Goal: Task Accomplishment & Management: Manage account settings

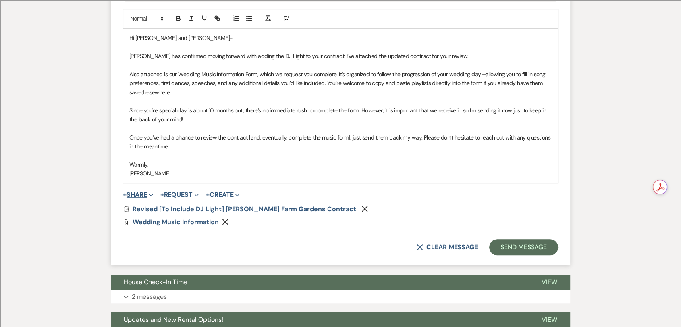
click at [149, 197] on span "Expand" at bounding box center [150, 194] width 6 height 8
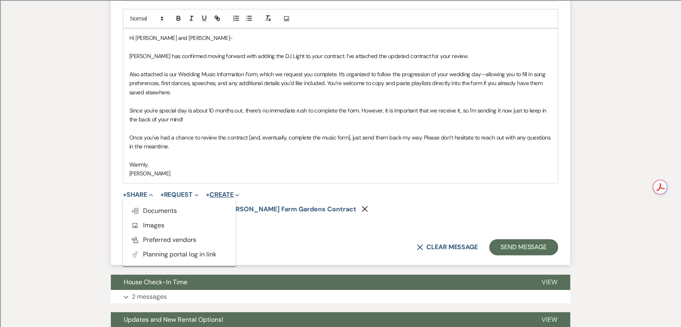
click at [229, 191] on button "+ Create Expand" at bounding box center [222, 194] width 33 height 6
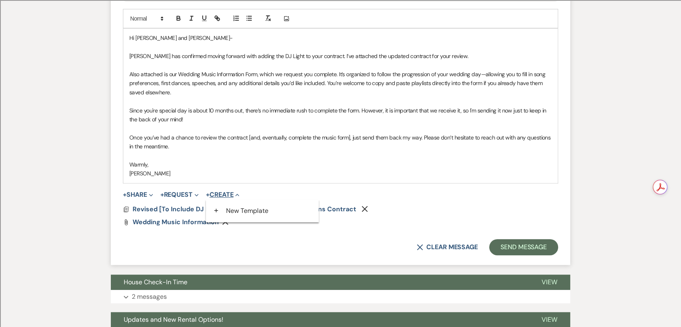
click at [229, 191] on button "+ Create Collapse" at bounding box center [222, 194] width 33 height 6
click at [118, 195] on form "New Message X Draft Recipients* Planning Portal Users ( [PERSON_NAME], [PERSON_…" at bounding box center [340, 47] width 459 height 436
click at [129, 194] on button "+ Share Expand" at bounding box center [138, 194] width 30 height 6
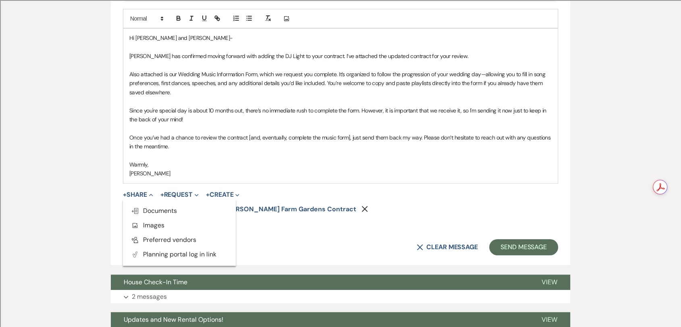
click at [92, 236] on div "Messages Tasks Payments Vendors Rental Overview Timeline Docs & Files Contacts …" at bounding box center [340, 71] width 681 height 711
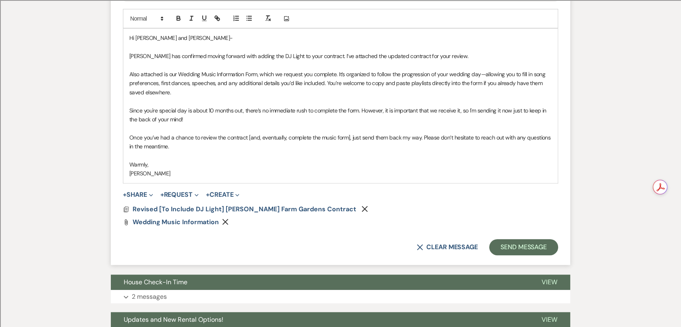
click at [224, 220] on use "button" at bounding box center [225, 222] width 6 height 6
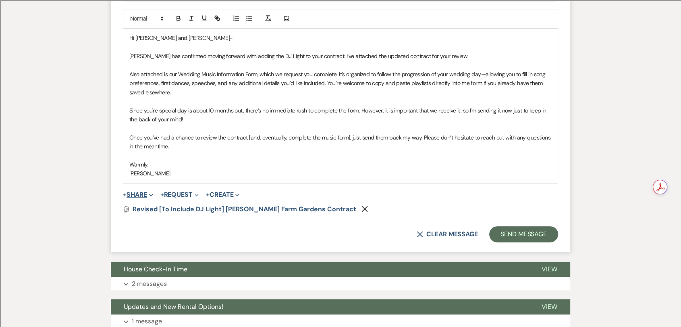
click at [130, 194] on button "+ Share Expand" at bounding box center [138, 194] width 30 height 6
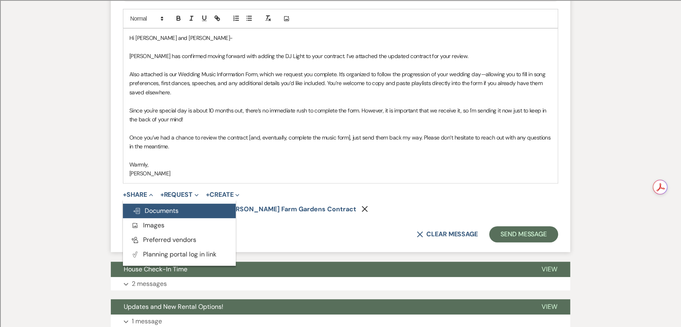
click at [168, 211] on span "Doc Upload Documents" at bounding box center [156, 210] width 46 height 8
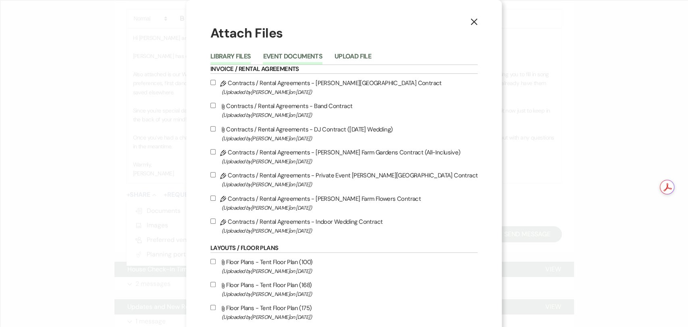
click at [322, 55] on button "Event Documents" at bounding box center [292, 58] width 59 height 11
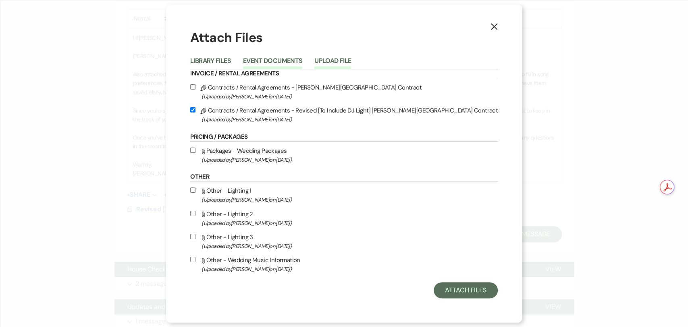
click at [351, 59] on button "Upload File" at bounding box center [332, 63] width 37 height 11
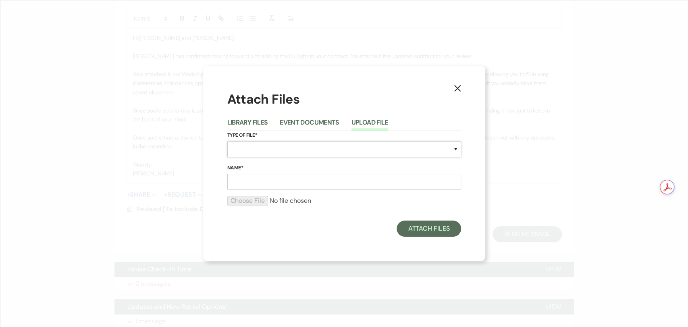
click at [260, 143] on select "Special Event Insurance Vendor Certificate of Insurance Contracts / Rental Agre…" at bounding box center [344, 149] width 234 height 16
select select "32"
click at [227, 141] on select "Special Event Insurance Vendor Certificate of Insurance Contracts / Rental Agre…" at bounding box center [344, 149] width 234 height 16
click at [269, 181] on input "Name*" at bounding box center [344, 182] width 234 height 16
type input "[PERSON_NAME] Wedding Music Information"
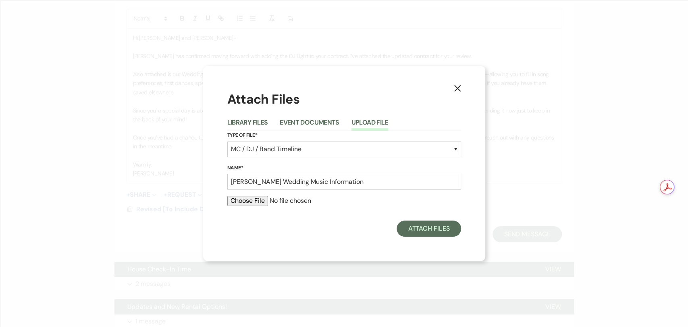
click at [242, 197] on input "file" at bounding box center [344, 201] width 234 height 10
type input "C:\fakepath\[PERSON_NAME] Wedding Music Information.docx"
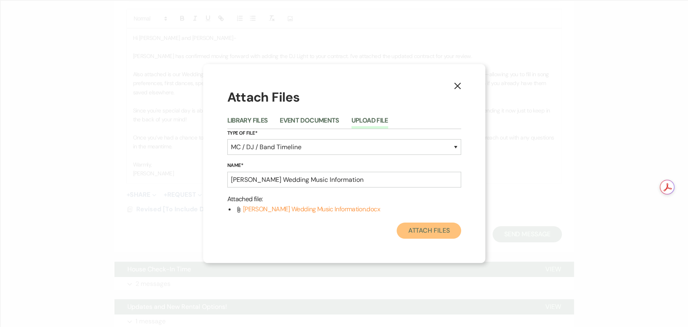
click at [431, 230] on button "Attach Files" at bounding box center [428, 230] width 64 height 16
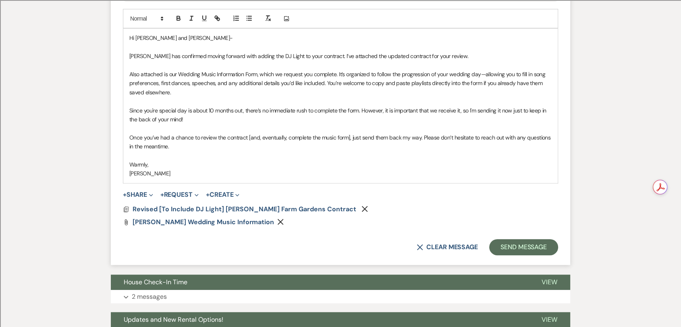
click at [213, 159] on p at bounding box center [340, 155] width 422 height 9
click at [168, 92] on p "Also attached is our Wedding Music Information Form, which we request you compl…" at bounding box center [340, 83] width 422 height 27
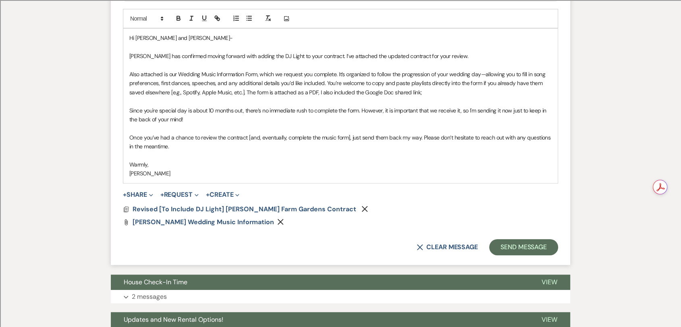
click at [318, 93] on p "Also attached is our Wedding Music Information Form, which we request you compl…" at bounding box center [340, 83] width 422 height 27
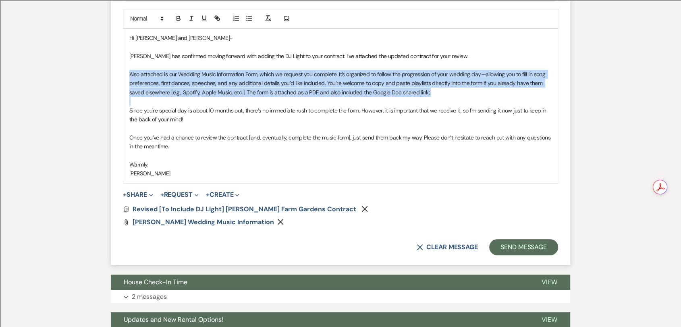
drag, startPoint x: 435, startPoint y: 98, endPoint x: 121, endPoint y: 73, distance: 314.7
click at [121, 73] on form "New Message X Draft Recipients* Planning Portal Users ( [PERSON_NAME], [PERSON_…" at bounding box center [340, 47] width 459 height 436
copy p "Also attached is our Wedding Music Information Form, which we request you compl…"
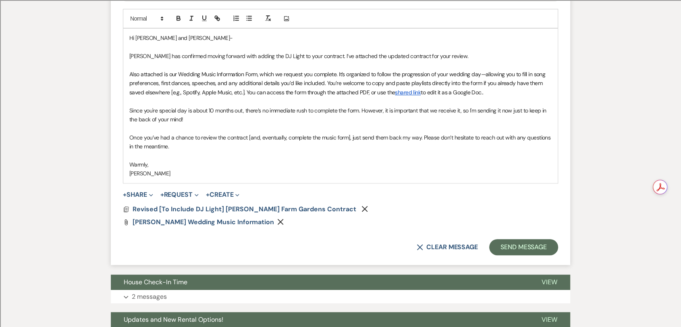
click at [408, 91] on link "shared link" at bounding box center [408, 92] width 26 height 7
click at [399, 108] on link "[URL][DOMAIN_NAME]" at bounding box center [384, 108] width 51 height 10
click at [366, 156] on p at bounding box center [340, 155] width 422 height 9
click at [487, 110] on p "Since you're special day is about 10 months out, there’s no immediate rush to c…" at bounding box center [340, 115] width 422 height 18
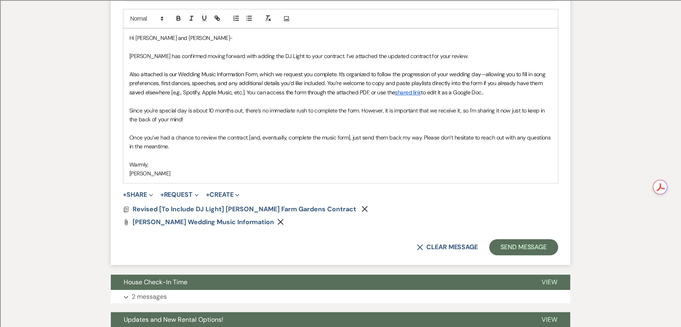
click at [230, 124] on p at bounding box center [340, 128] width 422 height 9
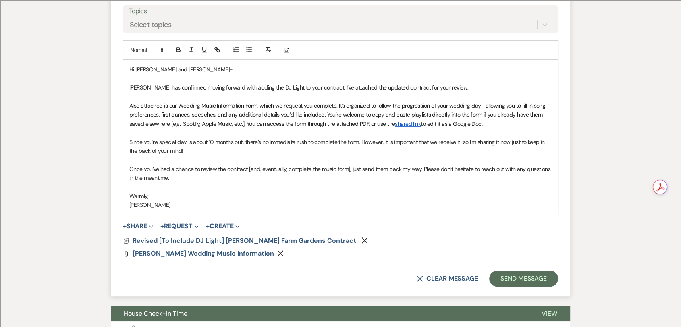
scroll to position [396, 0]
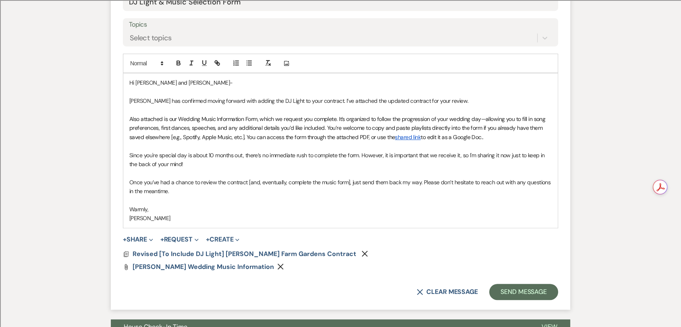
click at [132, 119] on span "Also attached is our Wedding Music Information Form, which we request you compl…" at bounding box center [337, 127] width 417 height 25
click at [229, 263] on span "[PERSON_NAME] Wedding Music Information" at bounding box center [203, 266] width 141 height 8
click at [286, 197] on p at bounding box center [340, 200] width 422 height 9
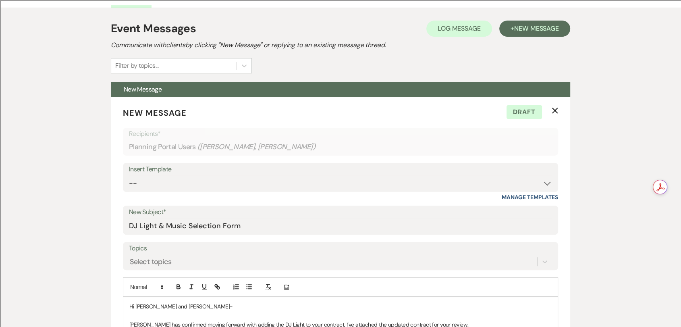
scroll to position [172, 0]
click at [178, 225] on input "DJ Light & Music Selection Form" at bounding box center [340, 226] width 423 height 16
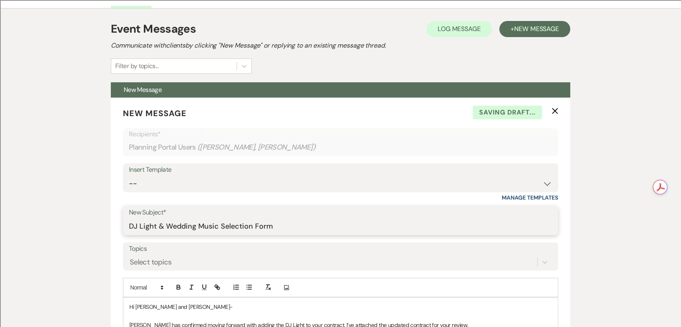
click at [240, 223] on input "DJ Light & Wedding Music Selection Form" at bounding box center [340, 226] width 423 height 16
type input "DJ Light & Wedding Music Information Form"
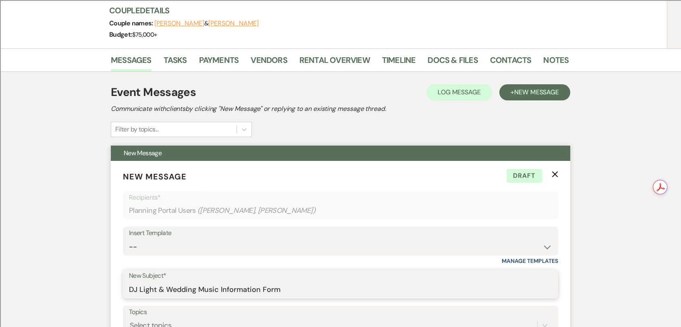
scroll to position [0, 0]
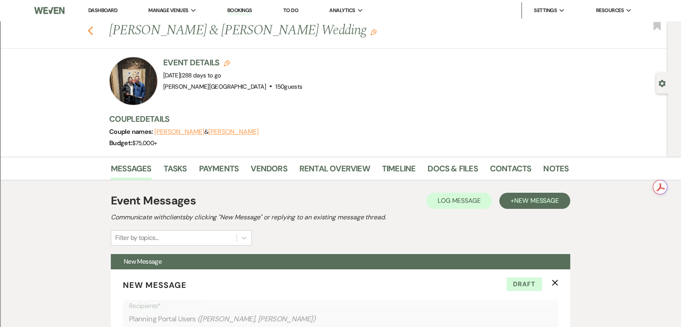
click at [93, 30] on use "button" at bounding box center [90, 30] width 5 height 9
select select "2"
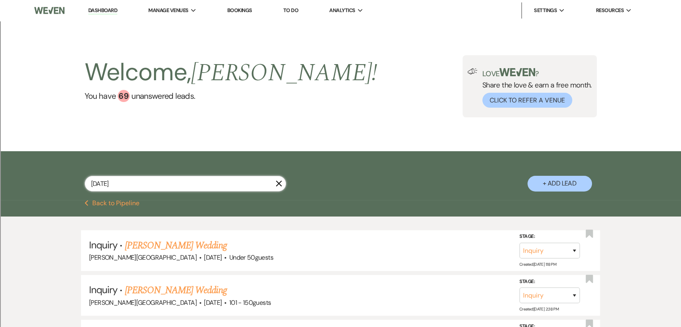
click at [171, 182] on input "[DATE]" at bounding box center [185, 184] width 201 height 16
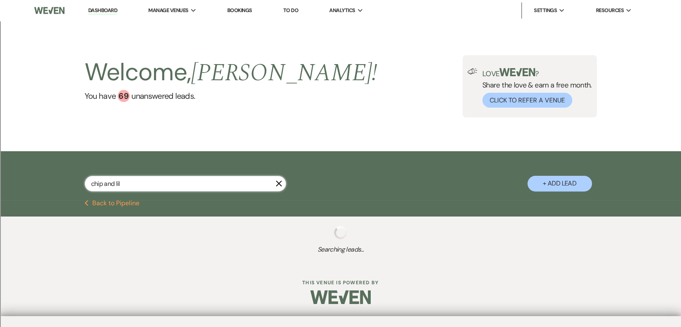
type input "chip and [PERSON_NAME]"
select select "8"
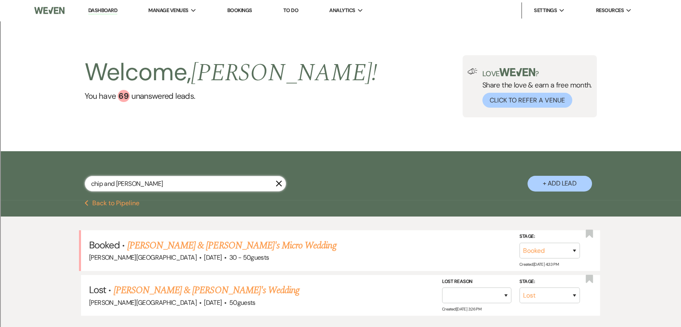
type input "chip and [PERSON_NAME]"
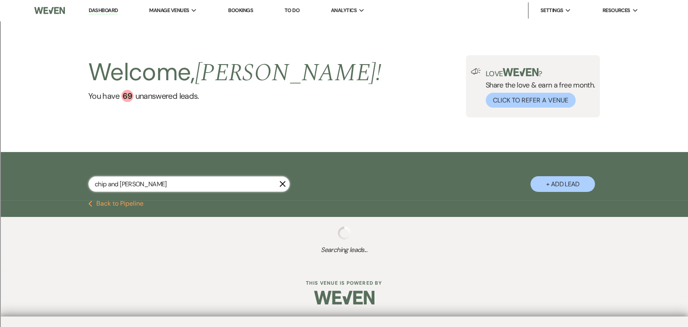
select select "8"
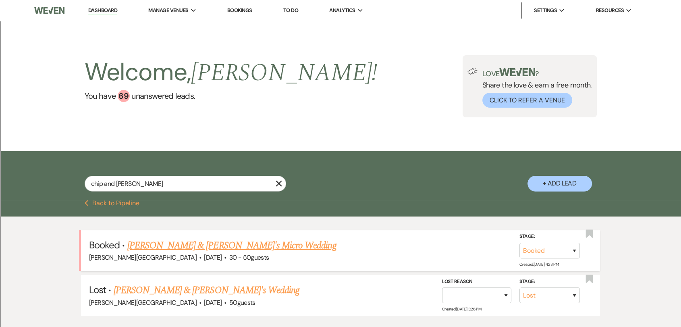
click at [188, 245] on link "[PERSON_NAME] & [PERSON_NAME]'s Micro Wedding" at bounding box center [231, 245] width 209 height 15
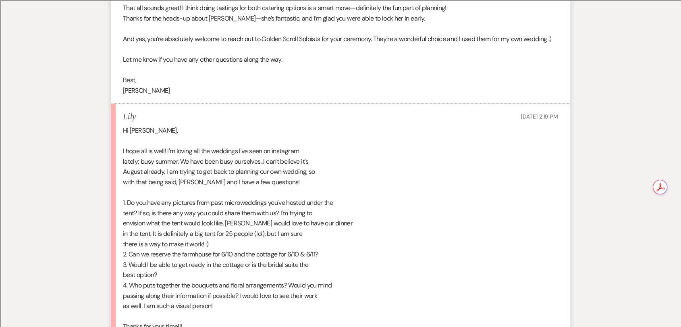
scroll to position [4996, 0]
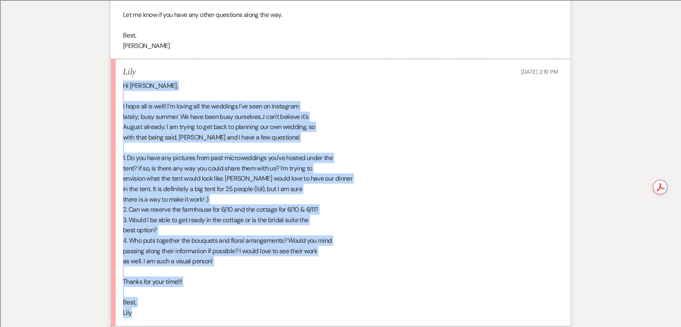
drag, startPoint x: 143, startPoint y: 300, endPoint x: 111, endPoint y: 75, distance: 227.5
click at [111, 75] on li "Lily [DATE] 2:19 PM Hi [PERSON_NAME], I hope all is well! I'm loving all the we…" at bounding box center [340, 192] width 459 height 267
copy div "Hi [PERSON_NAME], I hope all is well! I'm loving all the weddings I've seen on …"
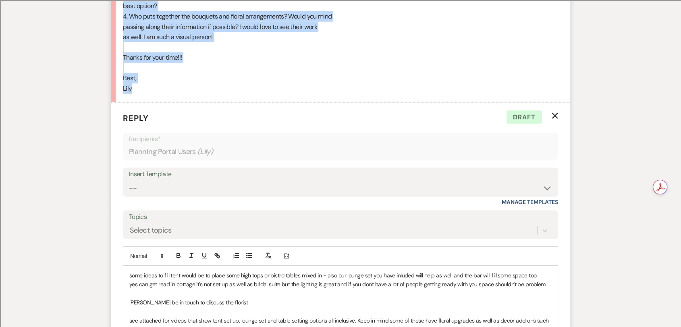
scroll to position [5309, 0]
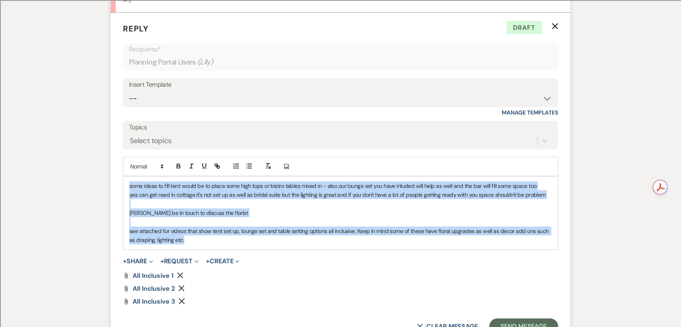
drag, startPoint x: 201, startPoint y: 229, endPoint x: 116, endPoint y: 175, distance: 100.7
click at [116, 175] on form "Reply X Draft Recipients* Planning Portal Users ( Lily ) Insert Template -- Wev…" at bounding box center [340, 178] width 459 height 331
copy div "some ideas to fill tent would be to place some high tops or bistro tables mixed…"
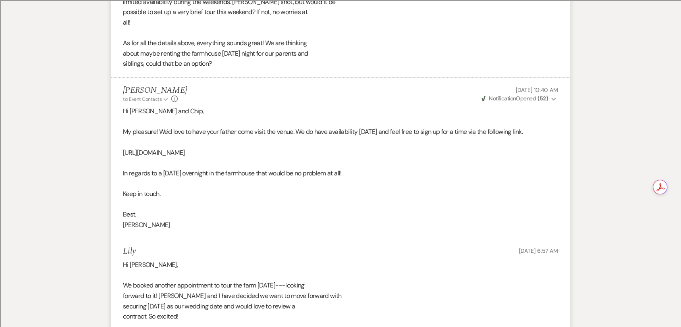
scroll to position [2657, 0]
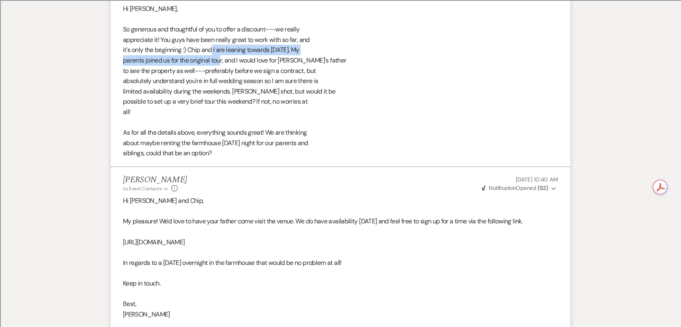
drag, startPoint x: 211, startPoint y: 38, endPoint x: 219, endPoint y: 52, distance: 16.8
click at [219, 52] on div "Hi [PERSON_NAME], So generous and thoughtful of you to offer a discount---we re…" at bounding box center [340, 81] width 435 height 155
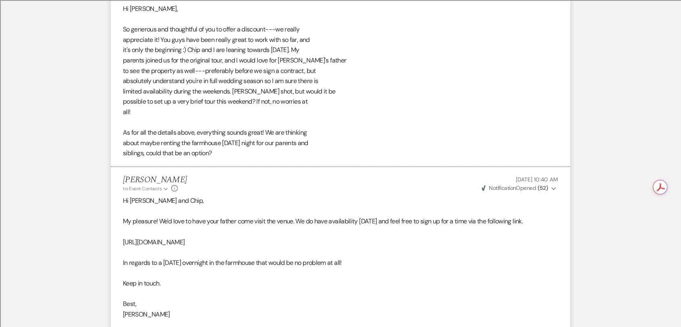
click at [367, 247] on p at bounding box center [340, 252] width 435 height 10
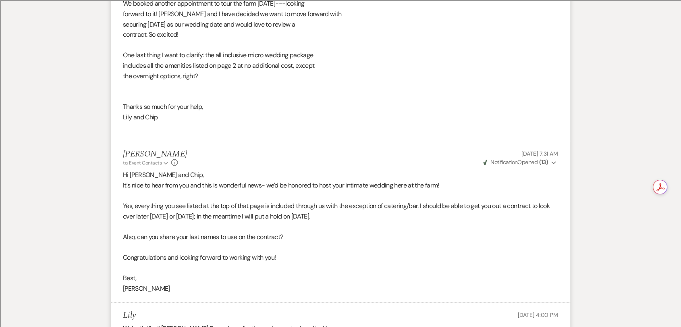
scroll to position [3015, 0]
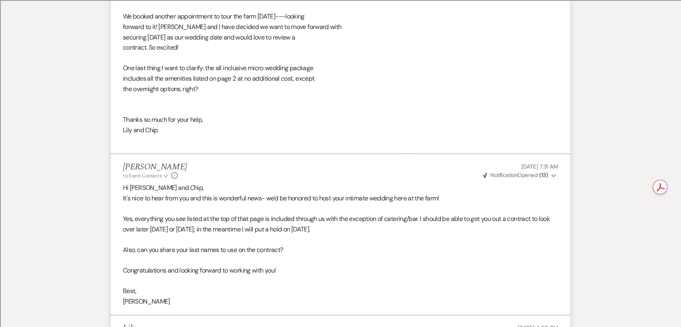
click at [339, 265] on p "Congratulations and looking forward to working with you!" at bounding box center [340, 270] width 435 height 10
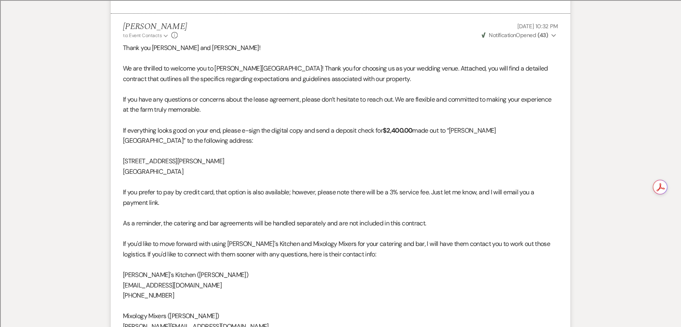
scroll to position [0, 0]
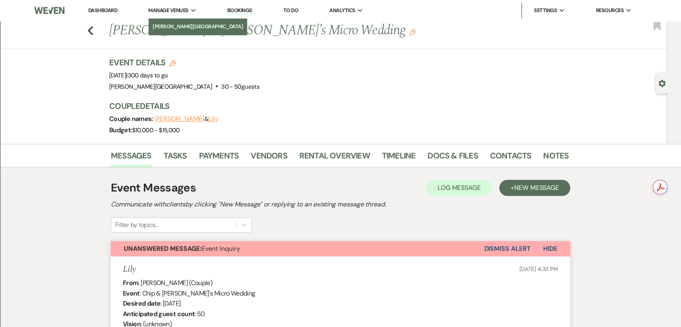
click at [168, 33] on link "[PERSON_NAME][GEOGRAPHIC_DATA]" at bounding box center [198, 27] width 98 height 16
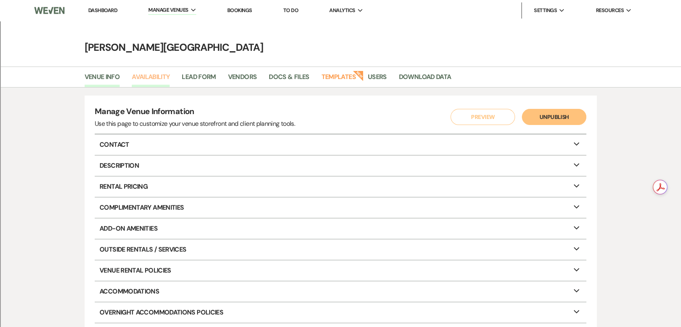
click at [150, 76] on link "Availability" at bounding box center [151, 79] width 38 height 15
select select "3"
select select "2026"
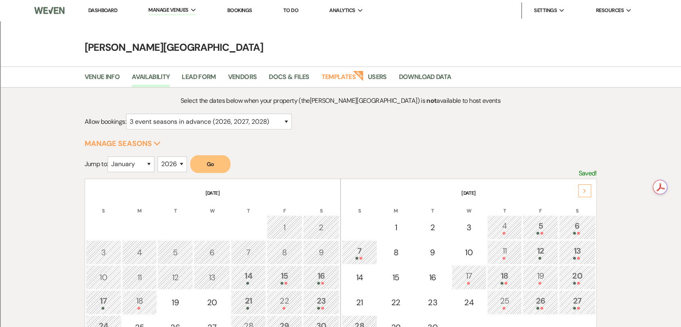
click at [577, 188] on th "[DATE]" at bounding box center [469, 188] width 254 height 17
click at [582, 189] on icon "Next" at bounding box center [584, 191] width 4 height 5
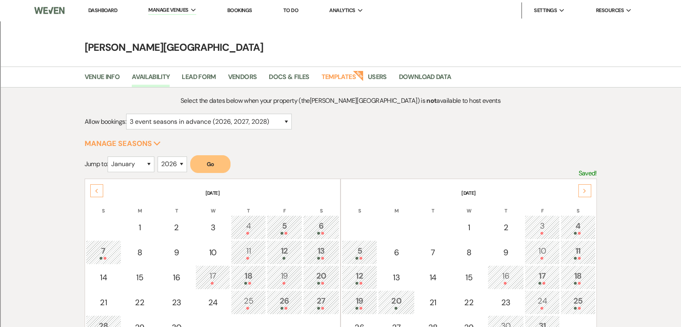
click at [582, 189] on icon "Next" at bounding box center [584, 191] width 4 height 5
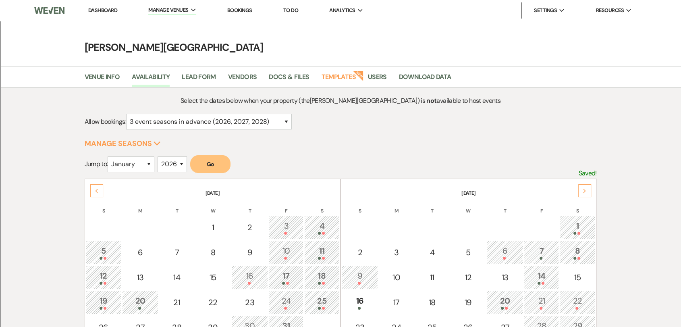
click at [582, 189] on icon "Next" at bounding box center [584, 191] width 4 height 5
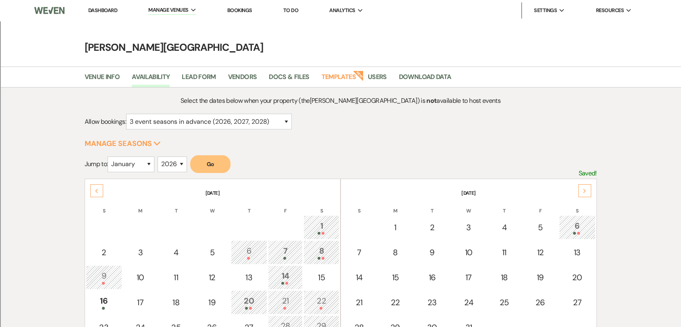
click at [582, 189] on icon "Next" at bounding box center [584, 191] width 4 height 5
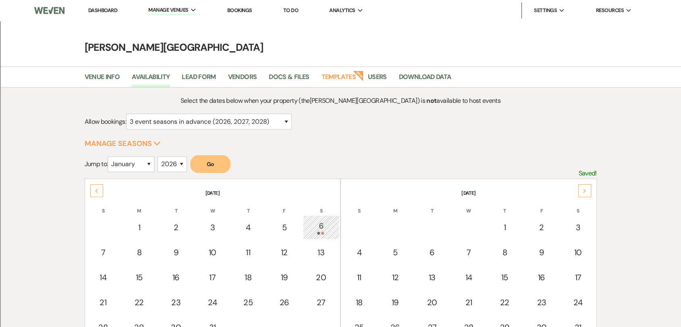
click at [582, 189] on icon "Next" at bounding box center [584, 191] width 4 height 5
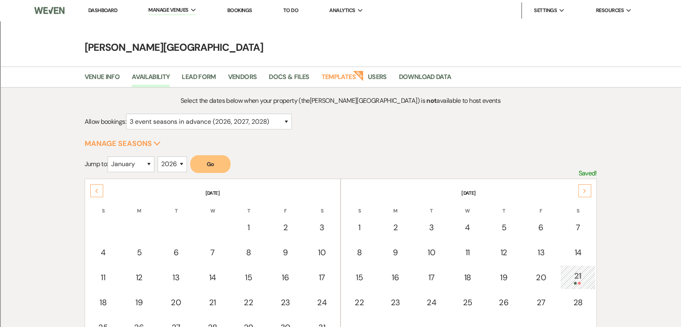
click at [582, 189] on icon "Next" at bounding box center [584, 191] width 4 height 5
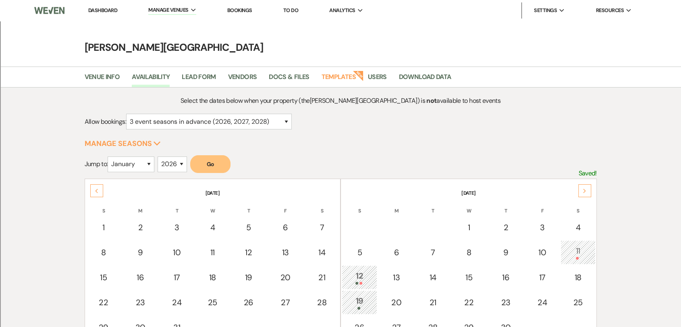
click at [582, 189] on icon "Next" at bounding box center [584, 191] width 4 height 5
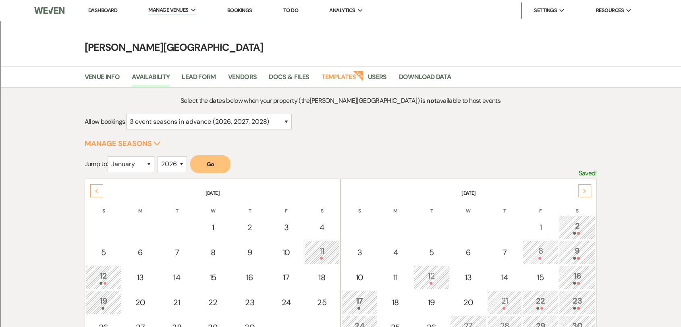
click at [582, 189] on icon "Next" at bounding box center [584, 191] width 4 height 5
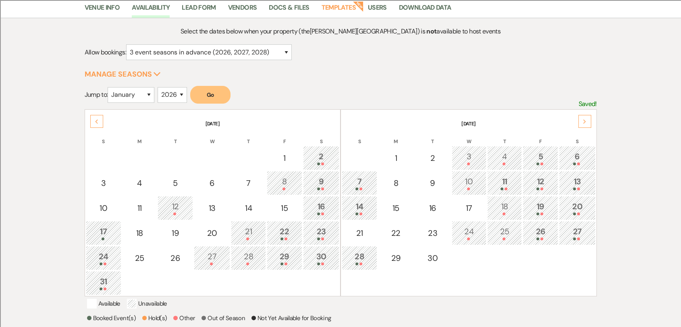
scroll to position [89, 0]
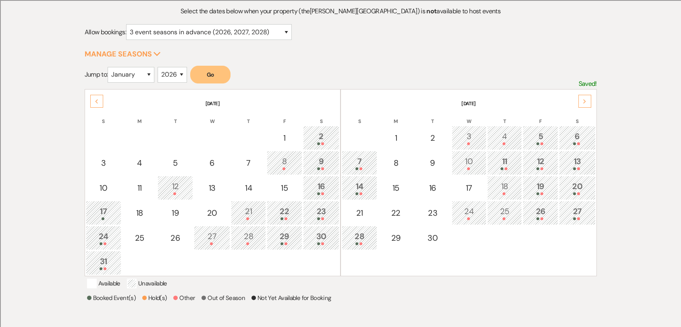
click at [509, 164] on div "11" at bounding box center [504, 162] width 26 height 15
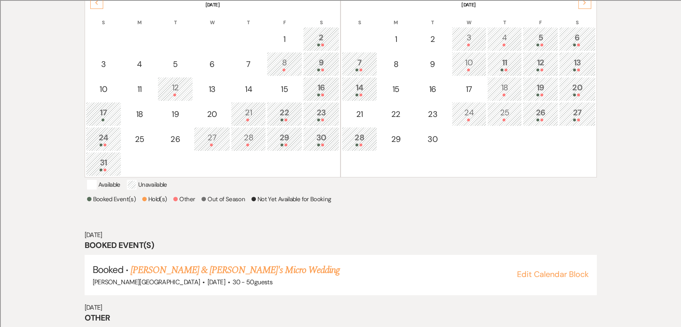
scroll to position [235, 0]
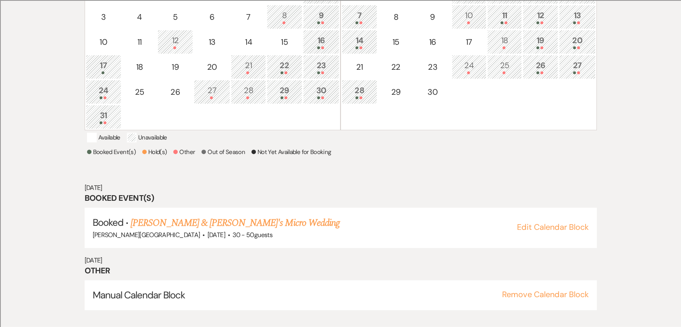
click at [470, 14] on div "10" at bounding box center [469, 16] width 26 height 15
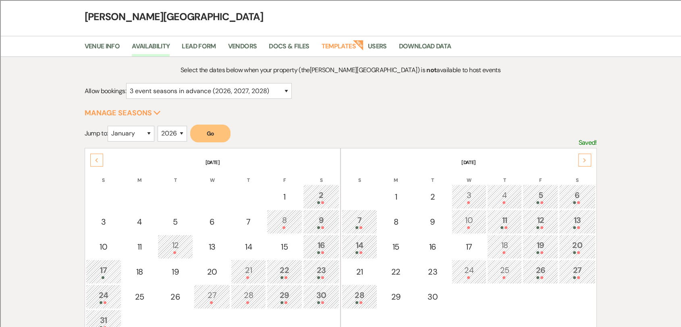
scroll to position [0, 0]
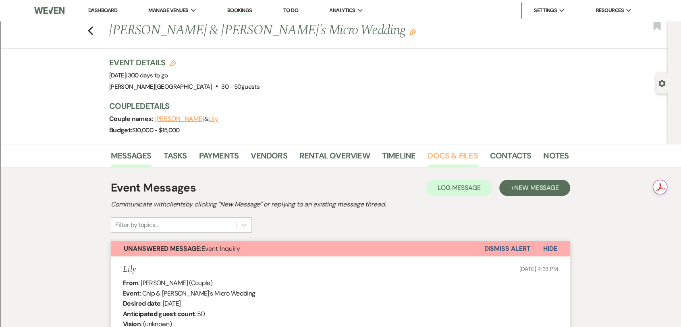
click at [441, 153] on link "Docs & Files" at bounding box center [452, 158] width 50 height 18
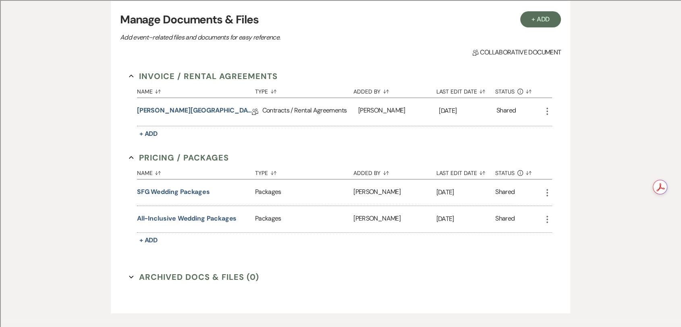
scroll to position [179, 0]
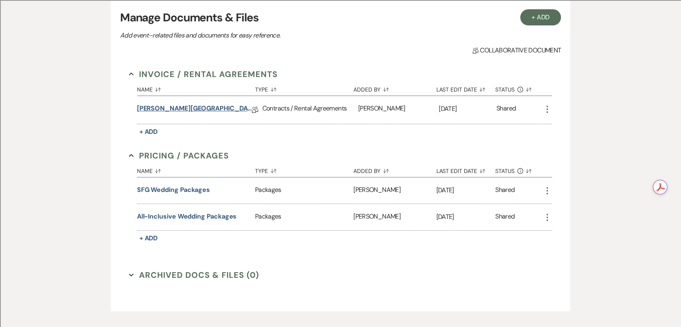
click at [213, 108] on link "[PERSON_NAME][GEOGRAPHIC_DATA] Contract (All-Inclusive)" at bounding box center [194, 110] width 115 height 12
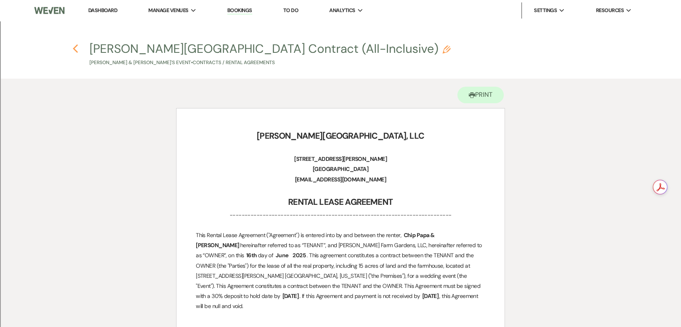
click at [77, 48] on icon "Previous" at bounding box center [76, 49] width 6 height 10
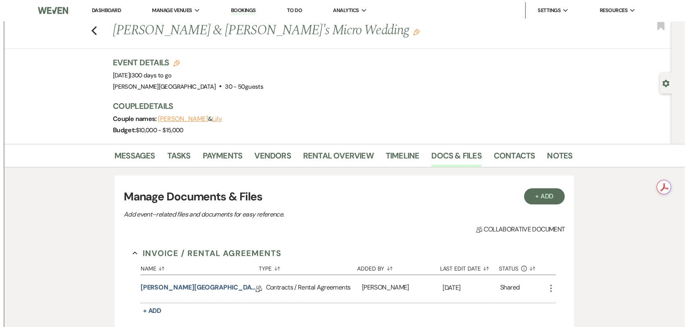
scroll to position [179, 0]
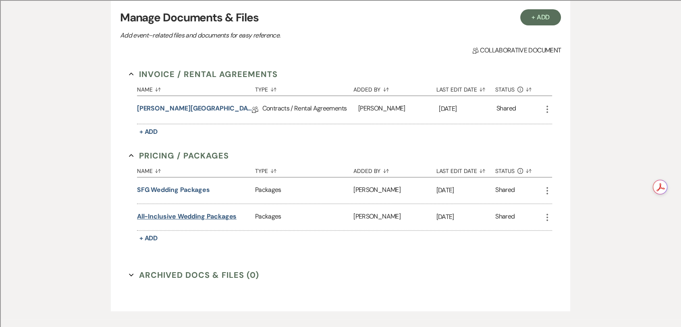
click at [225, 215] on button "All-Inclusive Wedding Packages" at bounding box center [187, 216] width 100 height 10
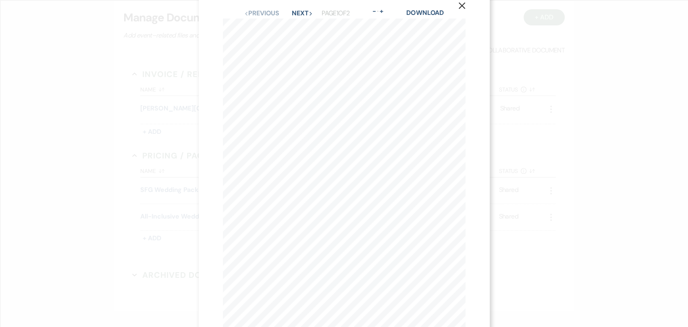
scroll to position [0, 0]
click at [302, 30] on button "Next Next" at bounding box center [302, 29] width 21 height 6
click at [463, 22] on icon "X" at bounding box center [461, 21] width 7 height 7
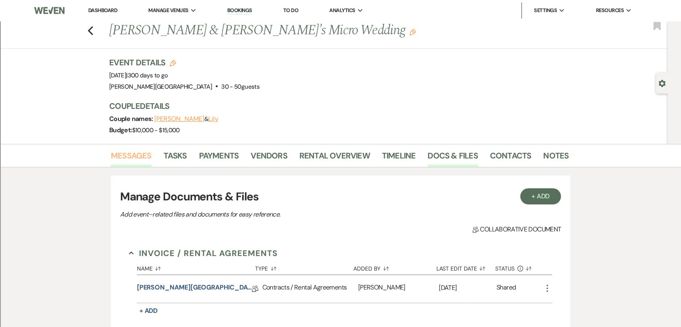
click at [139, 156] on link "Messages" at bounding box center [131, 158] width 41 height 18
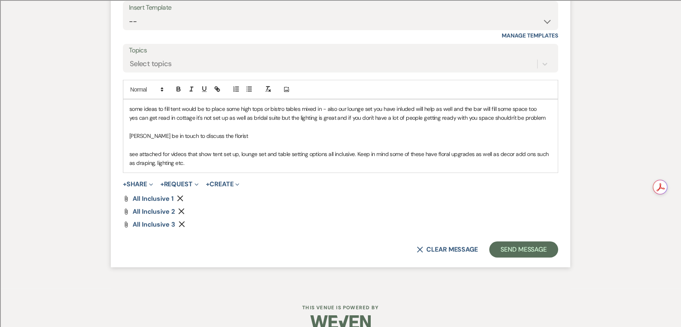
scroll to position [5389, 0]
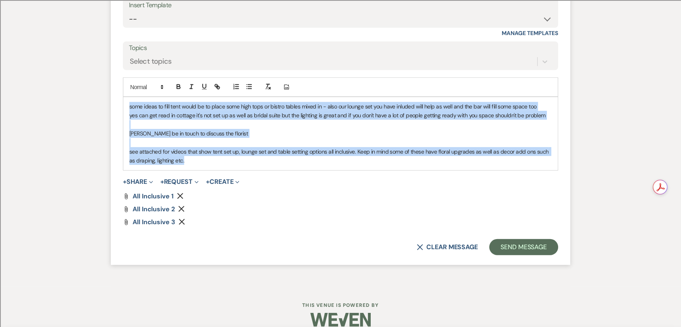
drag, startPoint x: 196, startPoint y: 152, endPoint x: 93, endPoint y: 83, distance: 123.9
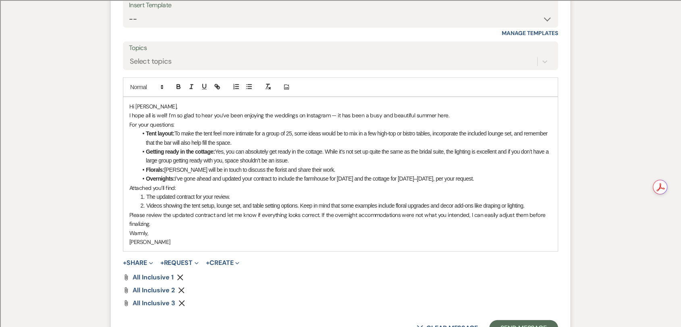
click at [190, 102] on p "Hi [PERSON_NAME]," at bounding box center [340, 106] width 422 height 9
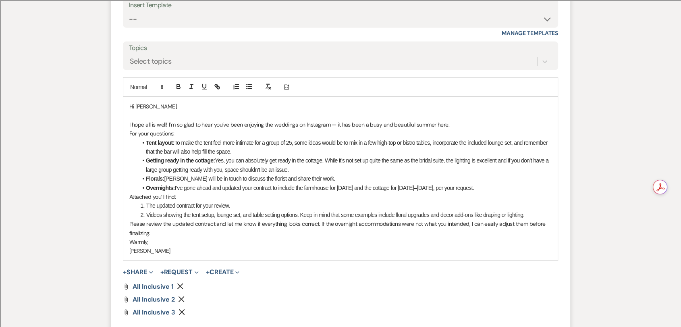
click at [454, 120] on p "I hope all is well! I’m so glad to hear you’ve been enjoying the weddings on In…" at bounding box center [340, 124] width 422 height 9
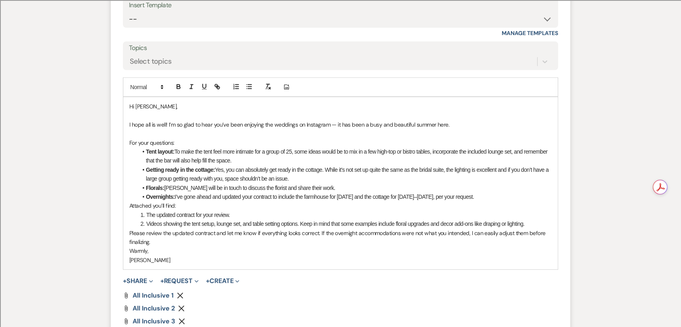
click at [480, 192] on li "Overnights: I’ve gone ahead and updated your contract to include the farmhouse …" at bounding box center [344, 196] width 414 height 9
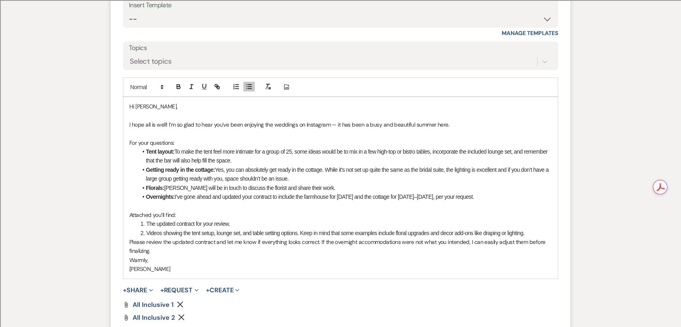
click at [538, 228] on li "Videos showing the tent setup, lounge set, and table setting options. Keep in m…" at bounding box center [345, 232] width 414 height 9
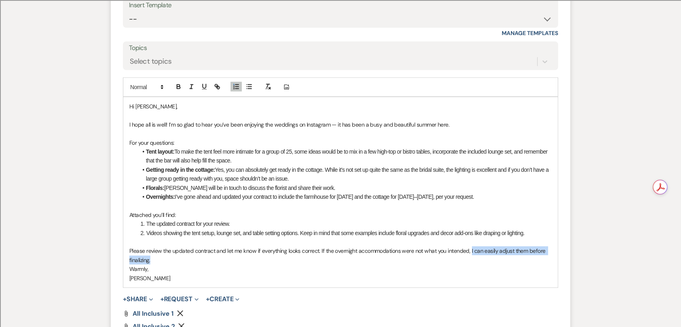
drag, startPoint x: 509, startPoint y: 245, endPoint x: 470, endPoint y: 240, distance: 39.0
click at [470, 246] on p "Please review the updated contract and let me know if everything looks correct.…" at bounding box center [340, 255] width 422 height 18
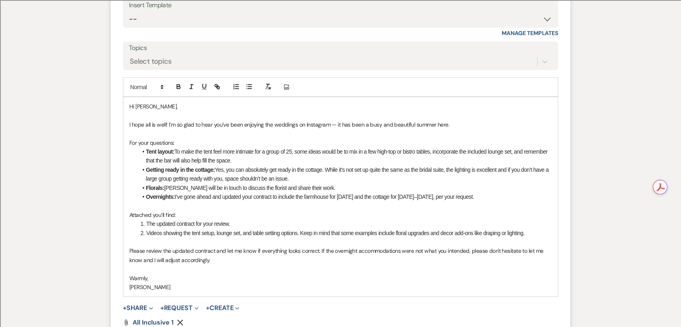
click at [181, 246] on p "Please review the updated contract and let me know if everything looks correct.…" at bounding box center [340, 255] width 422 height 18
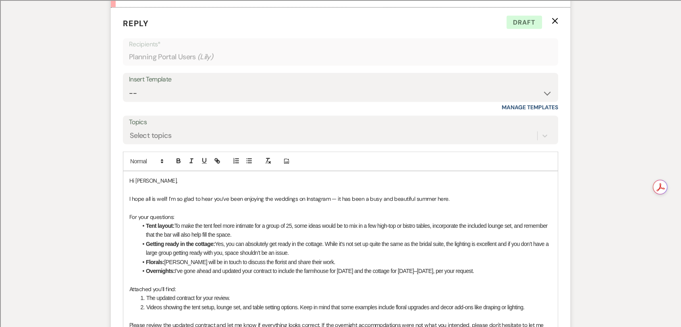
scroll to position [5381, 0]
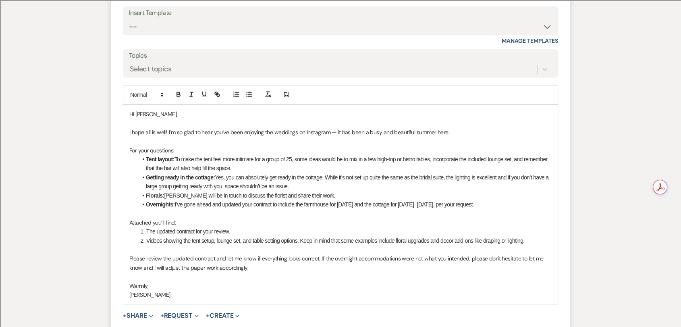
click at [209, 118] on p at bounding box center [340, 122] width 422 height 9
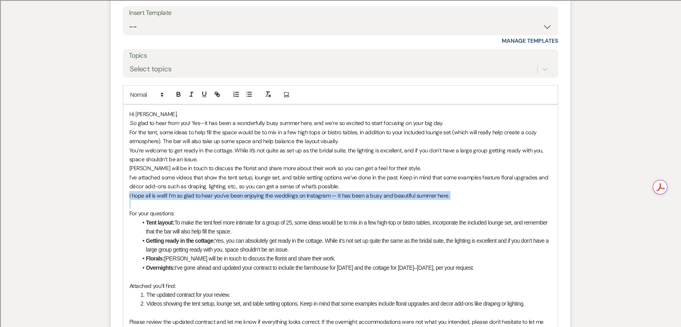
drag, startPoint x: 462, startPoint y: 189, endPoint x: 127, endPoint y: 181, distance: 335.2
click at [127, 181] on div "Hi [PERSON_NAME], .So glad to hear from you! Yes—it has been a wonderfully busy…" at bounding box center [340, 236] width 434 height 262
copy p "I hope all is well! I’m so glad to hear you’ve been enjoying the weddings on In…"
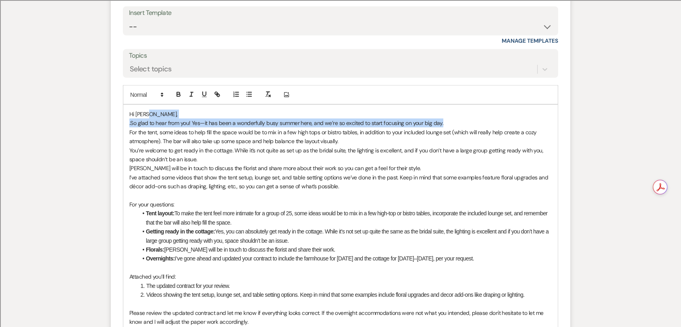
click at [453, 109] on div "Hi [PERSON_NAME], .So glad to hear from you! Yes—it has been a wonderfully busy…" at bounding box center [340, 231] width 434 height 253
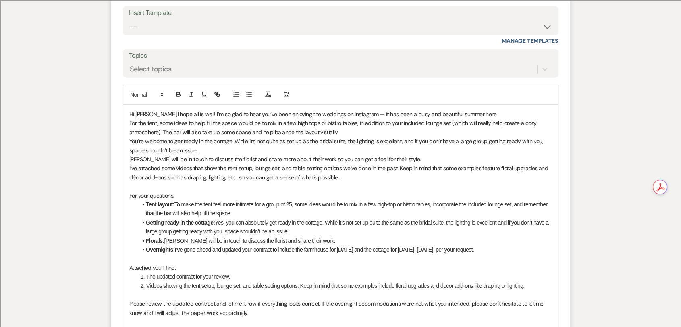
click at [146, 110] on p "Hi [PERSON_NAME],I hope all is well! I’m so glad to hear you’ve been enjoying t…" at bounding box center [340, 114] width 422 height 9
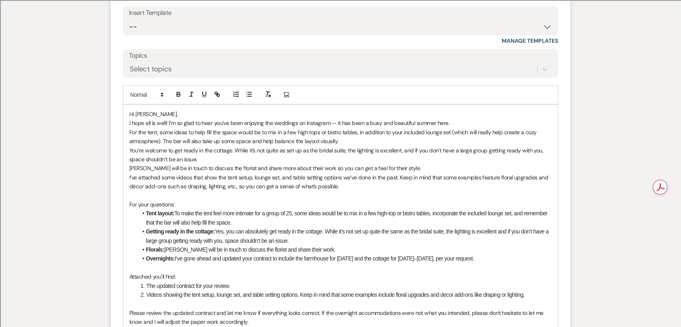
click at [496, 118] on p "I hope all is well! I’m so glad to hear you’ve been enjoying the weddings on In…" at bounding box center [340, 122] width 422 height 9
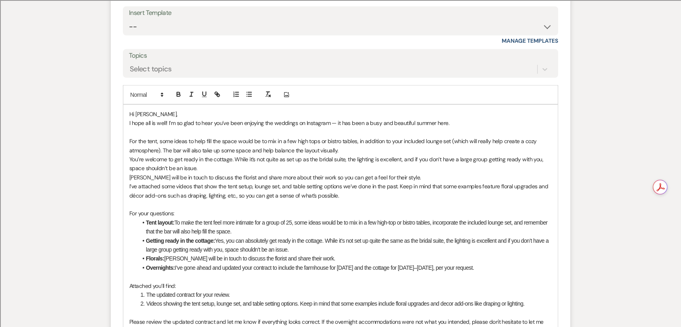
click at [349, 140] on p "For the tent, some ideas to help fill the space would be to mix in a few high t…" at bounding box center [340, 146] width 422 height 18
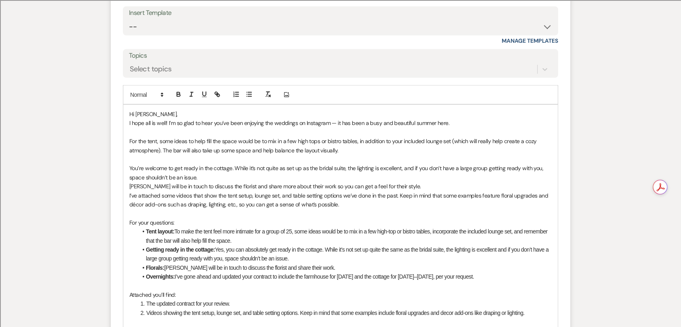
click at [129, 137] on p "For the tent, some ideas to help fill the space would be to mix in a few high t…" at bounding box center [340, 146] width 422 height 18
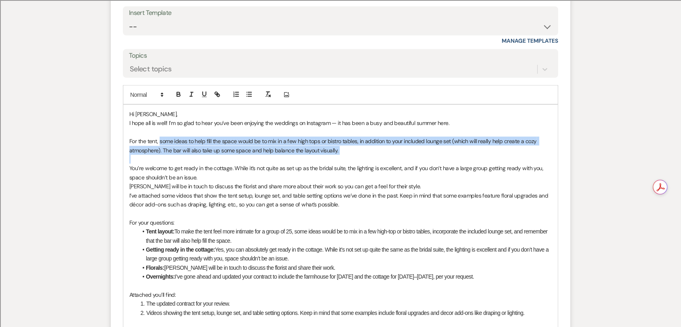
drag, startPoint x: 159, startPoint y: 127, endPoint x: 354, endPoint y: 143, distance: 195.2
click at [354, 143] on div "Hi [PERSON_NAME], I hope all is well! I’m so glad to hear you’ve been enjoying …" at bounding box center [340, 240] width 434 height 271
copy p "some ideas to help fill the space would be to mix in a few high tops or bistro …"
drag, startPoint x: 232, startPoint y: 228, endPoint x: 176, endPoint y: 221, distance: 55.7
click at [176, 227] on li "Tent layout: To make the tent feel more intimate for a group of 25, some ideas …" at bounding box center [344, 236] width 414 height 18
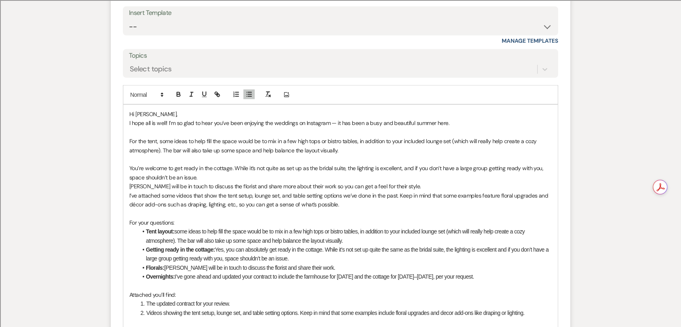
click at [174, 227] on li "Tent layout: some ideas to help fill the space would be to mix in a few high to…" at bounding box center [344, 236] width 414 height 18
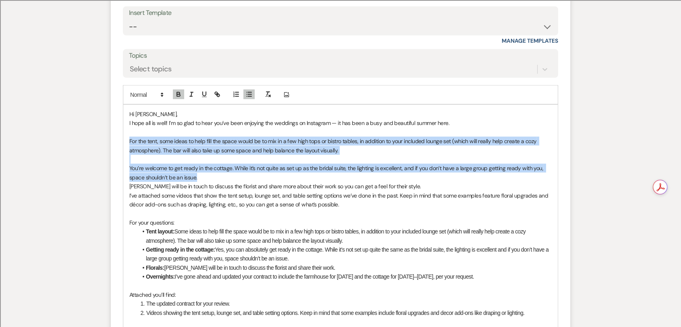
drag, startPoint x: 210, startPoint y: 167, endPoint x: 127, endPoint y: 132, distance: 90.2
click at [127, 132] on div "Hi [PERSON_NAME], I hope all is well! I’m so glad to hear you’ve been enjoying …" at bounding box center [340, 240] width 434 height 271
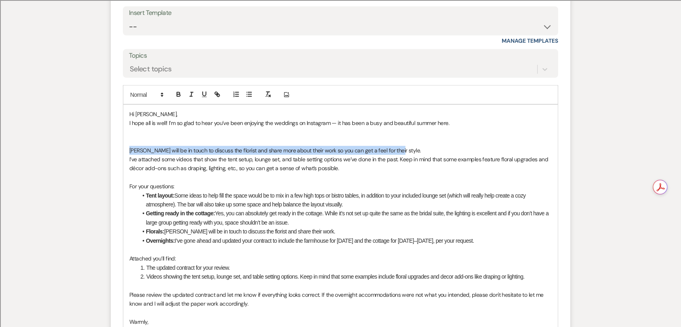
drag, startPoint x: 405, startPoint y: 140, endPoint x: 124, endPoint y: 138, distance: 280.4
click at [124, 138] on div "Hi [PERSON_NAME], I hope all is well! I’m so glad to hear you’ve been enjoying …" at bounding box center [340, 222] width 434 height 235
copy p "[PERSON_NAME] will be in touch to discuss the florist and share more about thei…"
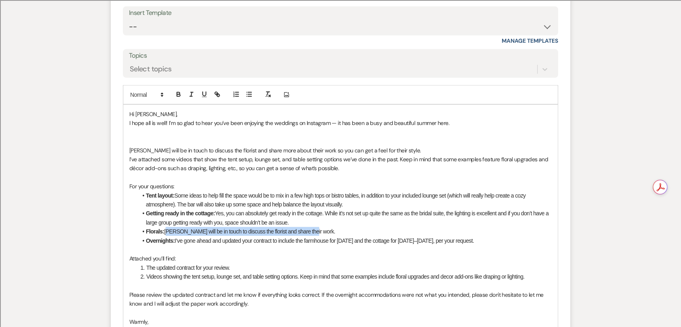
drag, startPoint x: 307, startPoint y: 220, endPoint x: 165, endPoint y: 220, distance: 142.2
click at [165, 227] on li "Florals: [PERSON_NAME] will be in touch to discuss the florist and share their …" at bounding box center [344, 231] width 414 height 9
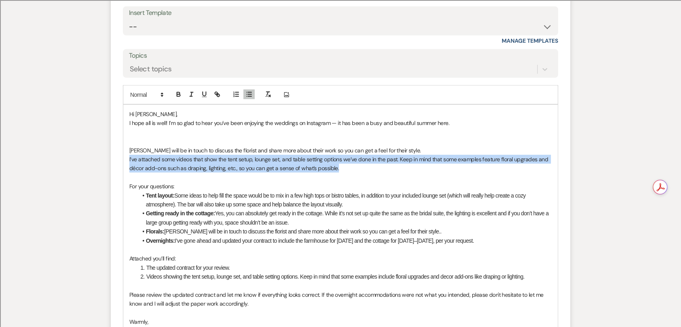
drag, startPoint x: 348, startPoint y: 152, endPoint x: 120, endPoint y: 152, distance: 228.8
click at [120, 152] on form "Reply X Draft Recipients* Planning Portal Users ( Lily ) Insert Template -- Wev…" at bounding box center [340, 187] width 459 height 493
copy p "I’ve attached some videos that show the tent setup, lounge set, and table setti…"
click at [360, 155] on p "I’ve attached some videos that show the tent setup, lounge set, and table setti…" at bounding box center [340, 164] width 422 height 18
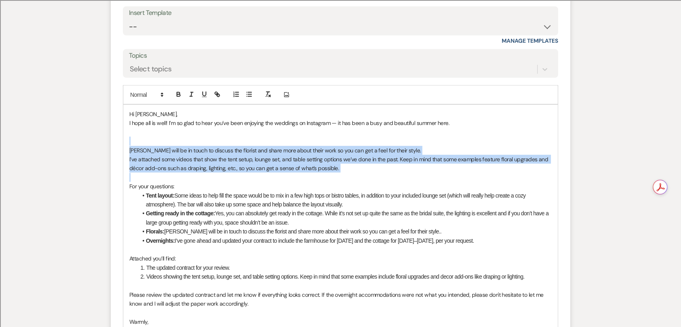
drag, startPoint x: 342, startPoint y: 161, endPoint x: 81, endPoint y: 130, distance: 263.3
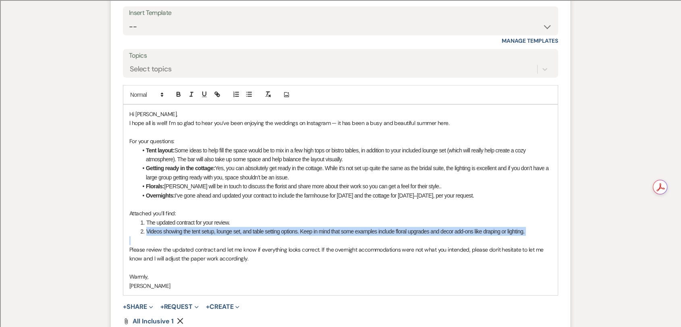
drag, startPoint x: 539, startPoint y: 225, endPoint x: 137, endPoint y: 218, distance: 402.5
click at [137, 218] on div "Hi [PERSON_NAME], I hope all is well! I’m so glad to hear you’ve been enjoying …" at bounding box center [340, 200] width 434 height 190
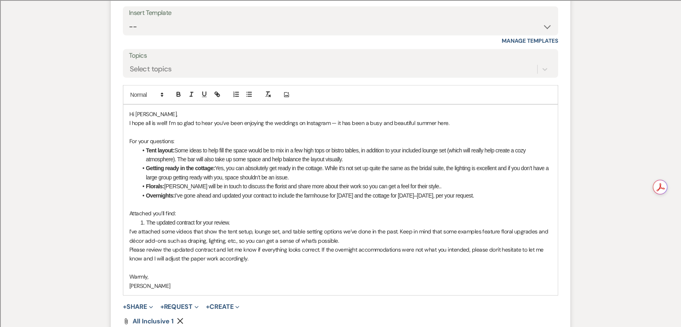
click at [269, 218] on li "The updated contract for your review." at bounding box center [345, 222] width 414 height 9
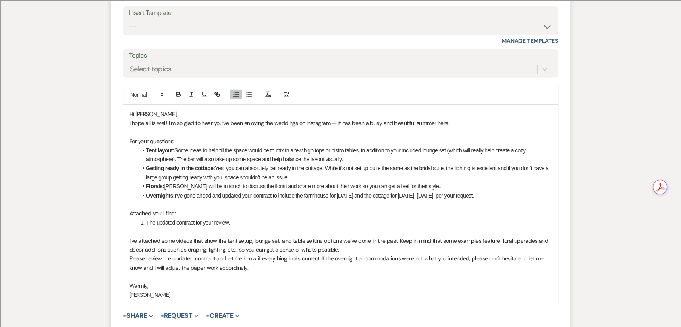
click at [361, 242] on p "I’ve attached some videos that show the tent setup, lounge set, and table setti…" at bounding box center [340, 245] width 422 height 18
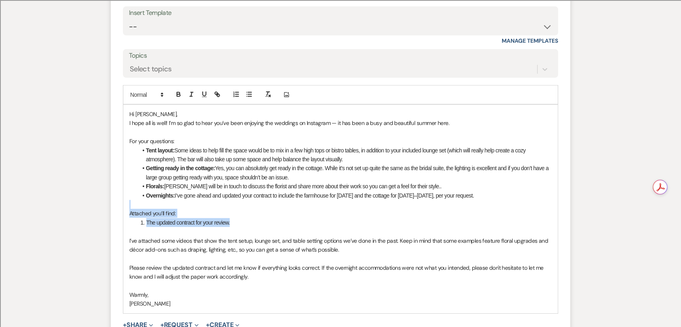
drag, startPoint x: 237, startPoint y: 207, endPoint x: 97, endPoint y: 192, distance: 140.6
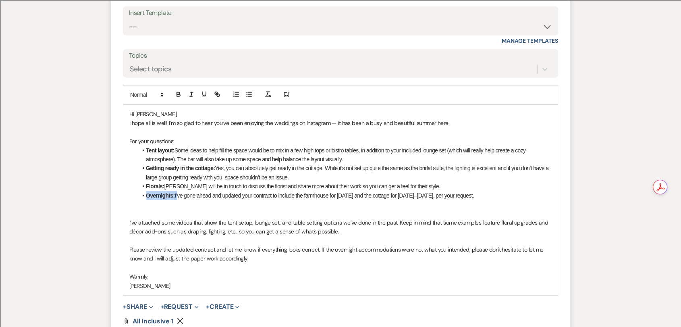
drag, startPoint x: 177, startPoint y: 185, endPoint x: 137, endPoint y: 187, distance: 39.9
click at [137, 191] on li "Overnights: I’ve gone ahead and updated your contract to include the farmhouse …" at bounding box center [344, 195] width 414 height 9
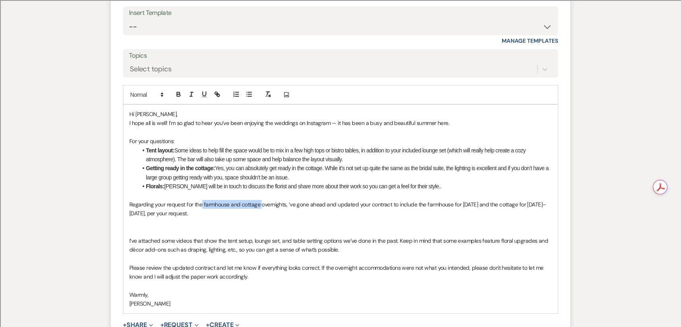
drag, startPoint x: 201, startPoint y: 193, endPoint x: 261, endPoint y: 197, distance: 60.1
click at [261, 200] on p "Regarding your request for the farmhouse and cottage overnights, ’ve gone ahead…" at bounding box center [340, 209] width 422 height 18
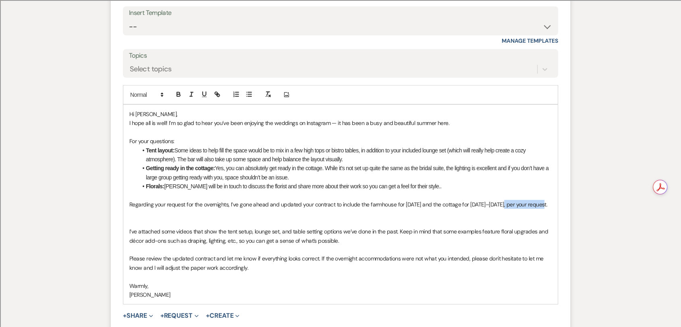
drag, startPoint x: 540, startPoint y: 194, endPoint x: 498, endPoint y: 197, distance: 42.0
click at [498, 200] on p "Regarding your request for the overnights, I’ve gone ahead and updated your con…" at bounding box center [340, 204] width 422 height 9
drag, startPoint x: 256, startPoint y: 257, endPoint x: 131, endPoint y: 249, distance: 125.5
click at [131, 254] on p "Please review the updated contract and let me know if everything looks correct.…" at bounding box center [340, 263] width 422 height 18
copy p "Please review the updated contract and let me know if everything looks correct.…"
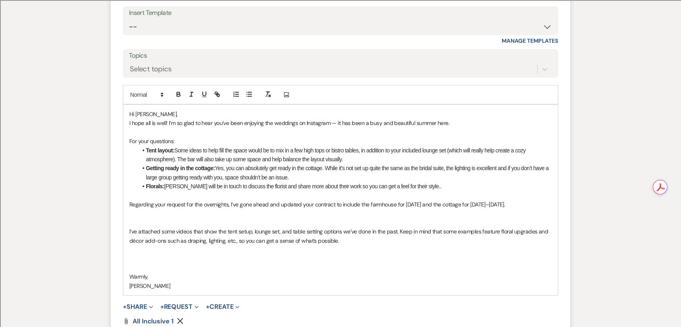
click at [506, 200] on p "Regarding your request for the overnights, I’ve gone ahead and updated your con…" at bounding box center [340, 204] width 422 height 9
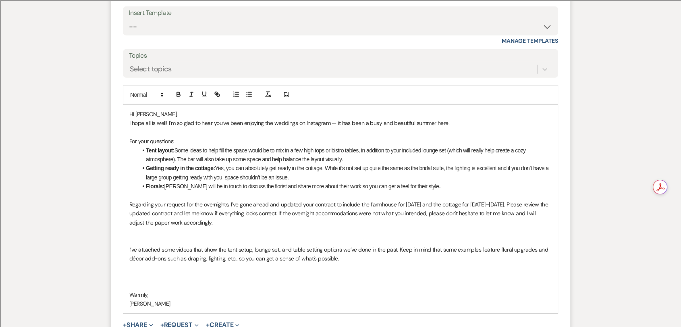
click at [142, 205] on p "Regarding your request for the overnights, I’ve gone ahead and updated your con…" at bounding box center [340, 213] width 422 height 27
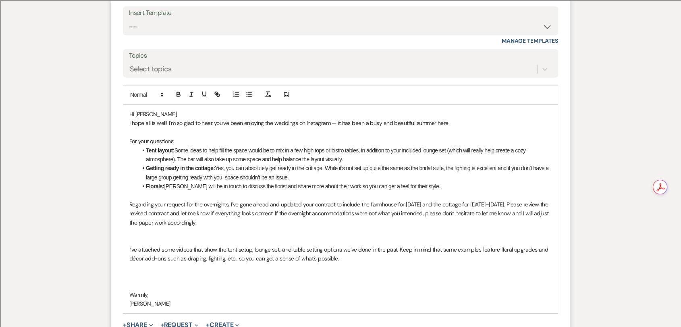
click at [335, 236] on p at bounding box center [340, 240] width 422 height 9
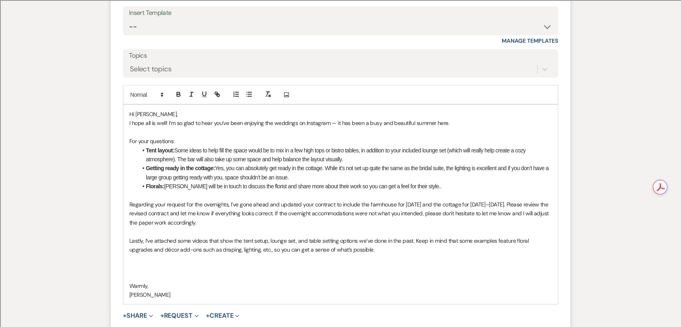
click at [344, 263] on p at bounding box center [340, 267] width 422 height 9
click at [195, 110] on p "Hi [PERSON_NAME]," at bounding box center [340, 114] width 422 height 9
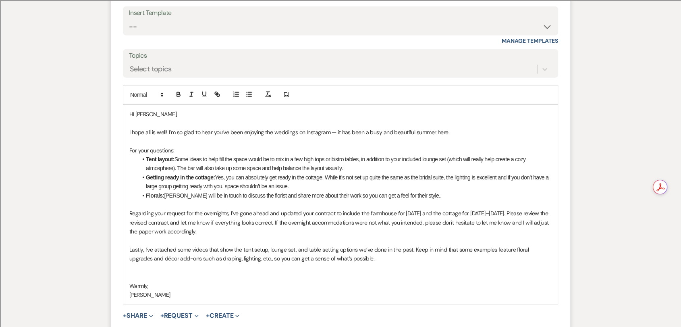
click at [242, 222] on p "Regarding your request for the overnights, I’ve gone ahead and updated your con…" at bounding box center [340, 222] width 422 height 27
click at [377, 248] on p "Lastly, I’ve attached some videos that show the tent setup, lounge set, and tab…" at bounding box center [340, 254] width 422 height 18
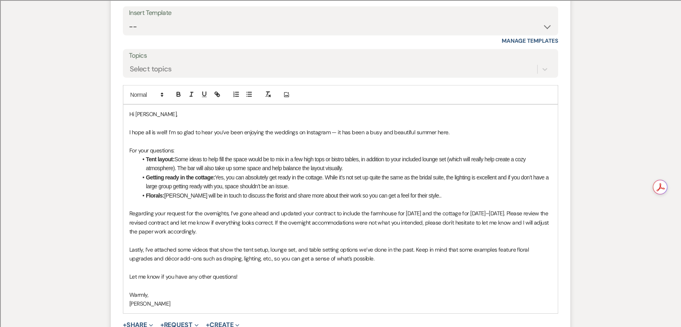
click at [140, 290] on p "Warmly," at bounding box center [340, 294] width 422 height 9
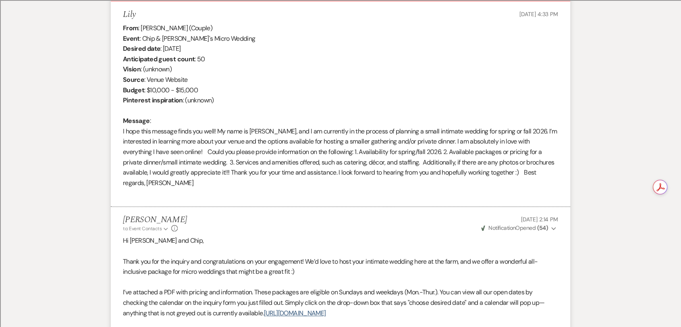
scroll to position [0, 0]
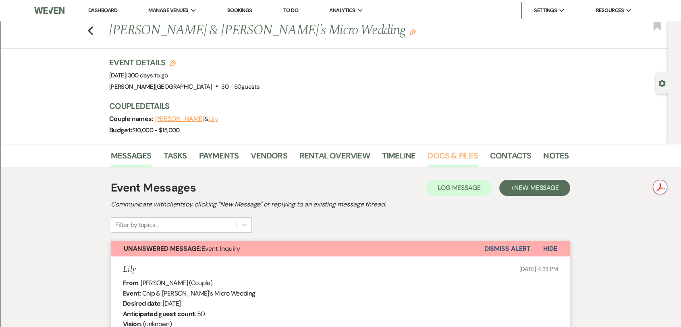
click at [442, 151] on link "Docs & Files" at bounding box center [452, 158] width 50 height 18
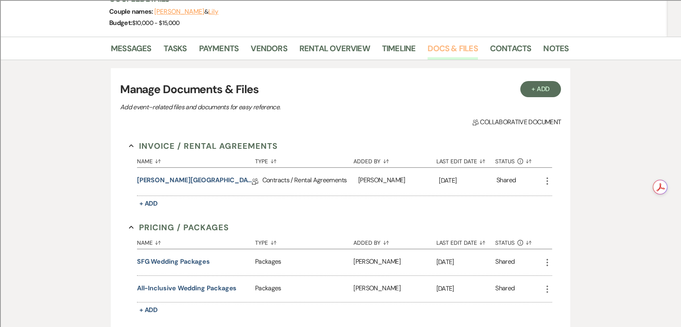
scroll to position [134, 0]
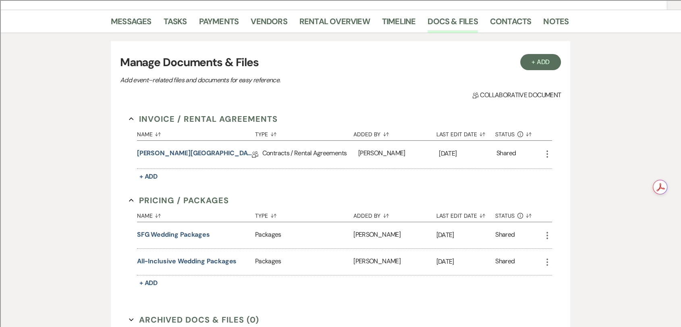
click at [546, 153] on icon "More" at bounding box center [547, 154] width 10 height 10
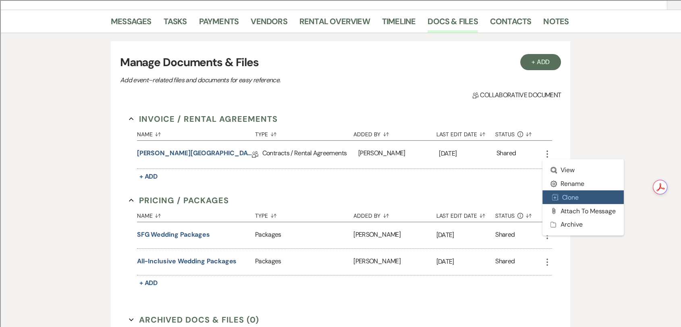
click at [567, 193] on button "Duplicate Clone" at bounding box center [582, 197] width 81 height 14
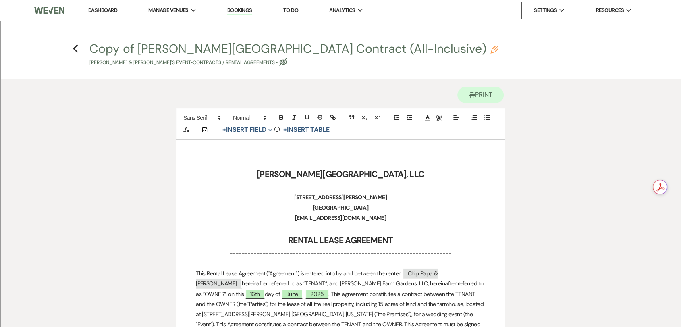
click at [170, 43] on button "Copy of [PERSON_NAME][GEOGRAPHIC_DATA] Contract (All-Inclusive) Pencil Chip Pap…" at bounding box center [293, 55] width 409 height 24
select select "10"
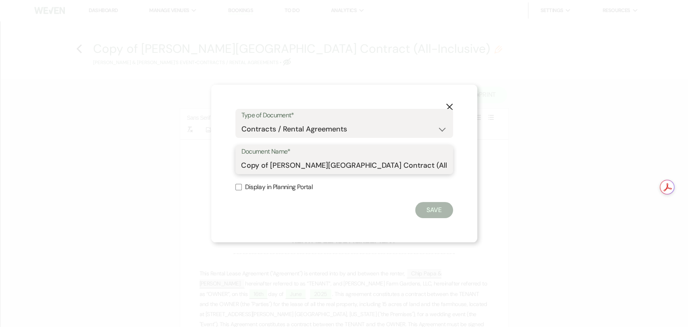
drag, startPoint x: 266, startPoint y: 162, endPoint x: 218, endPoint y: 164, distance: 48.0
click at [218, 164] on div "X Type of Document* Special Event Insurance Vendor Certificate of Insurance Con…" at bounding box center [344, 163] width 266 height 157
type input "Revised [Overnights] [PERSON_NAME][GEOGRAPHIC_DATA] Contract (All-Inclusive)"
click at [433, 207] on button "Save" at bounding box center [434, 210] width 38 height 16
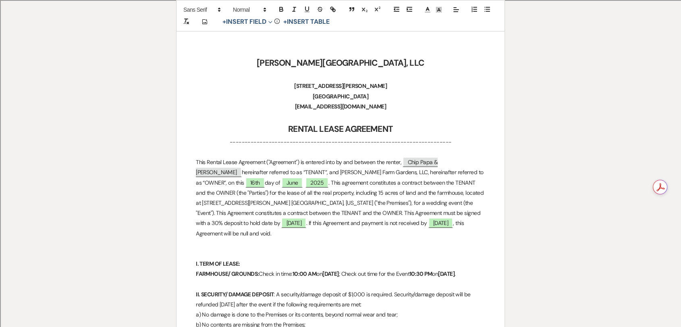
scroll to position [89, 0]
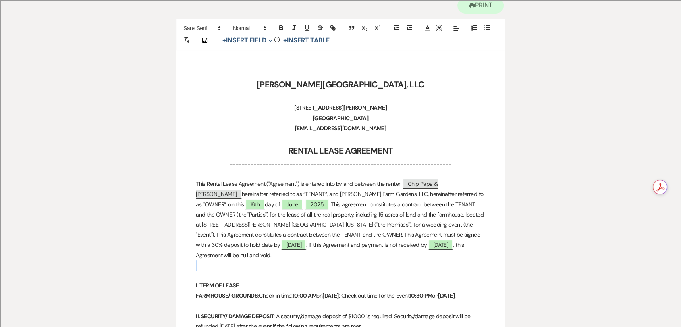
drag, startPoint x: 439, startPoint y: 257, endPoint x: 434, endPoint y: 243, distance: 15.2
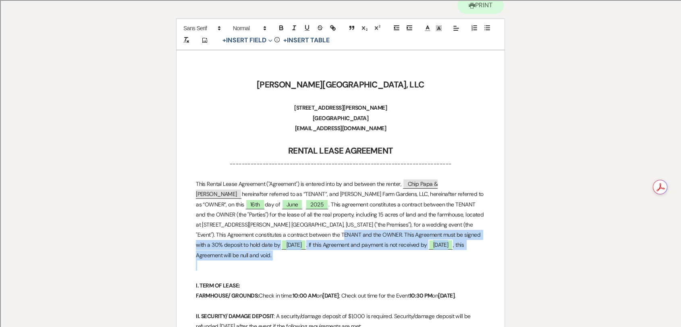
drag, startPoint x: 434, startPoint y: 255, endPoint x: 258, endPoint y: 235, distance: 177.1
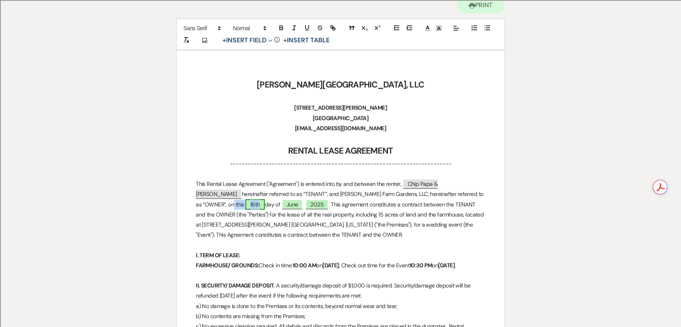
click at [265, 199] on span "16th" at bounding box center [254, 204] width 19 height 10
select select "owner"
select select "Number"
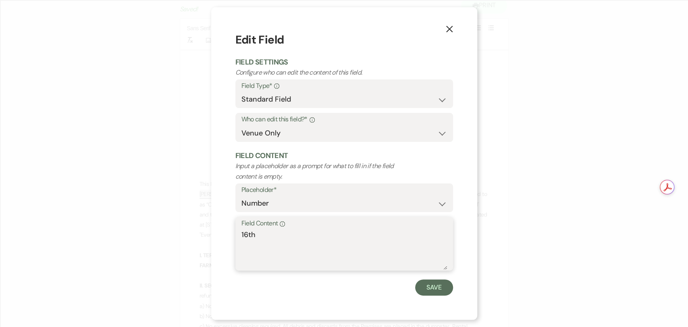
click at [245, 235] on textarea "16th" at bounding box center [343, 249] width 205 height 40
type textarea "14th"
click at [446, 294] on button "Save" at bounding box center [434, 287] width 38 height 16
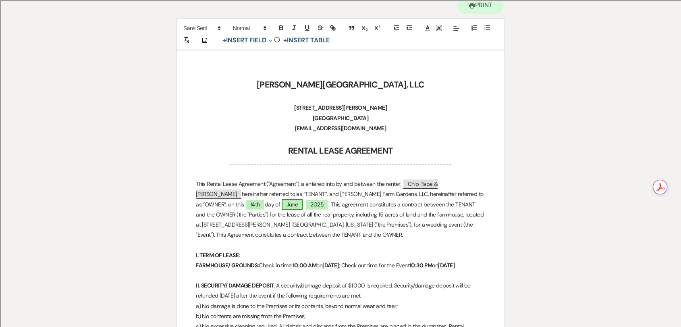
click at [282, 207] on span "June" at bounding box center [292, 204] width 21 height 10
select select "owner"
select select "custom_placeholder"
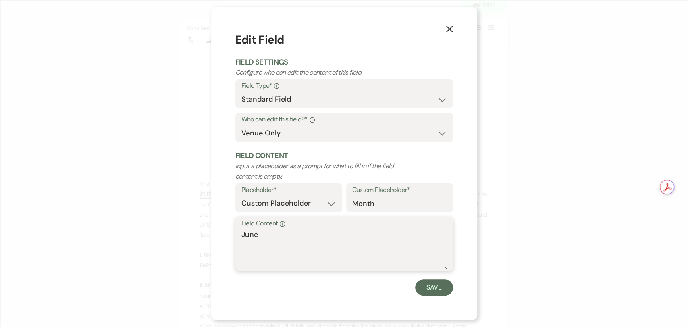
drag, startPoint x: 290, startPoint y: 252, endPoint x: 177, endPoint y: 233, distance: 114.8
click at [177, 233] on div "X Edit Field Field Settings Configure who can edit the content of this field. F…" at bounding box center [344, 163] width 688 height 327
type textarea "August"
click at [424, 285] on button "Save" at bounding box center [434, 287] width 38 height 16
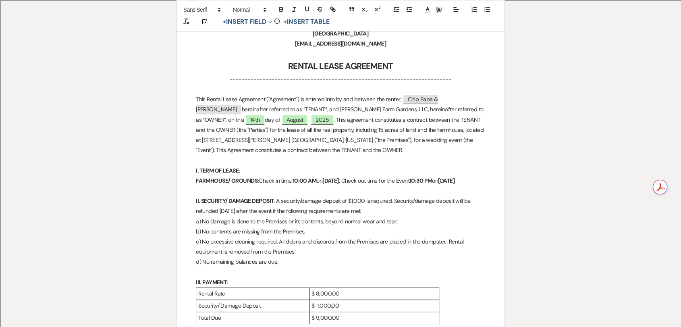
scroll to position [179, 0]
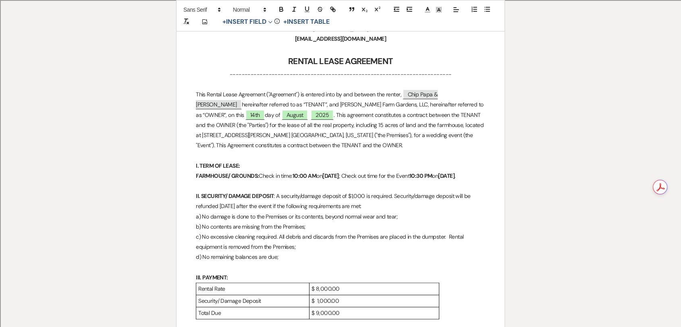
click at [275, 191] on p at bounding box center [340, 186] width 289 height 10
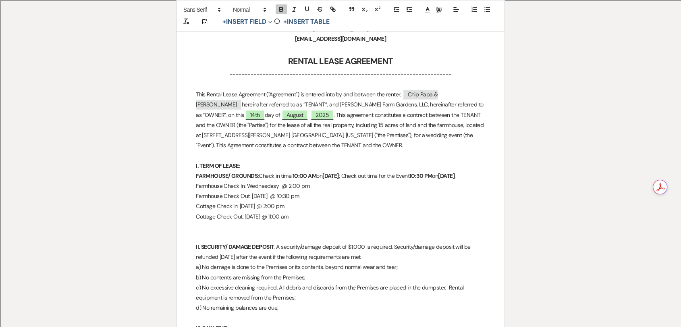
click at [295, 176] on strong "10:00 AM" at bounding box center [304, 175] width 24 height 7
click at [276, 191] on p "Farmhouse Check In: Wednesdasy @ 2:00 pm" at bounding box center [340, 186] width 289 height 10
drag, startPoint x: 320, startPoint y: 174, endPoint x: 296, endPoint y: 175, distance: 23.8
click at [296, 175] on strong "10:00 AM" at bounding box center [304, 175] width 24 height 7
click at [336, 174] on strong "[DATE]" at bounding box center [327, 175] width 17 height 7
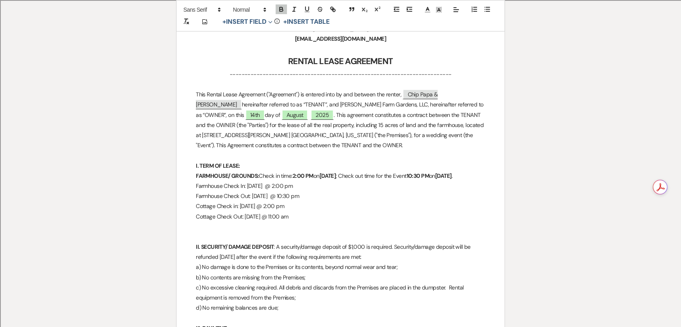
click at [327, 175] on strong "[DATE]" at bounding box center [327, 175] width 17 height 7
click at [335, 172] on p "FARMHOUSE/ GROUNDS: Check in time: 2:00 PM [DATE][DATE] ; Check out time for th…" at bounding box center [340, 176] width 289 height 10
click at [402, 178] on p "FARMHOUSE/ GROUNDS: Check in time: 2:00 PM [DATE][DATE] ; Check out time for th…" at bounding box center [340, 176] width 289 height 10
click at [400, 175] on p "FARMHOUSE/ GROUNDS: Check in time: 2:00 PM [DATE][DATE] ; Check out time for th…" at bounding box center [340, 176] width 289 height 10
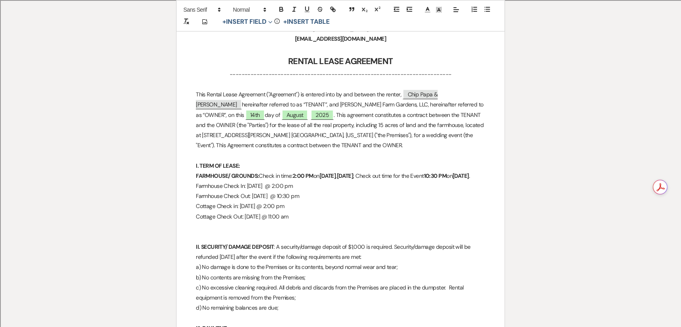
drag, startPoint x: 434, startPoint y: 175, endPoint x: 465, endPoint y: 173, distance: 31.1
click at [465, 173] on p "FARMHOUSE/ GROUNDS: Check in time: 2:00 PM [DATE][DATE] ; Check out time for th…" at bounding box center [340, 176] width 289 height 10
click at [438, 176] on strong "[DATE]" at bounding box center [429, 175] width 17 height 7
click at [204, 181] on p "FARMHOUSE/ GROUNDS: Check in time: 2:00 PM [DATE][DATE] ; Check out time: 10:30…" at bounding box center [340, 176] width 289 height 10
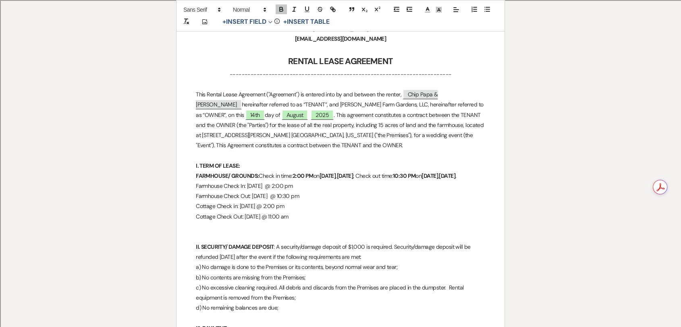
click at [259, 181] on p "FARMHOUSE/ GROUNDS: Check in time: 2:00 PM [DATE][DATE] ; Check out time: 10:30…" at bounding box center [340, 176] width 289 height 10
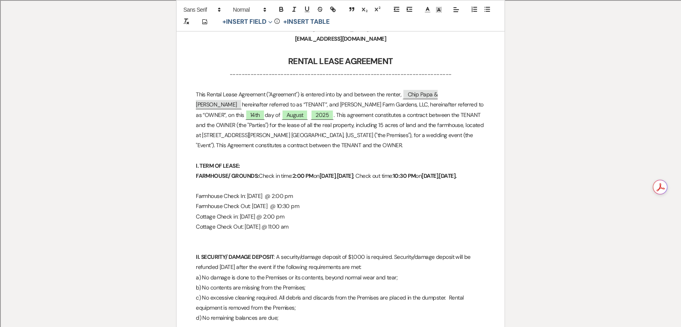
drag, startPoint x: 257, startPoint y: 184, endPoint x: 197, endPoint y: 178, distance: 61.2
click at [197, 178] on p "FARMHOUSE/ GROUNDS: Check in time: 2:00 PM [DATE][DATE] ; Check out time: 10:30…" at bounding box center [340, 176] width 289 height 10
copy p "FARMHOUSE/ GROUNDS: Check in time: 2:00 PM [DATE][DATE] ; Check out time: 10:30…"
click at [300, 191] on p "﻿" at bounding box center [340, 186] width 289 height 10
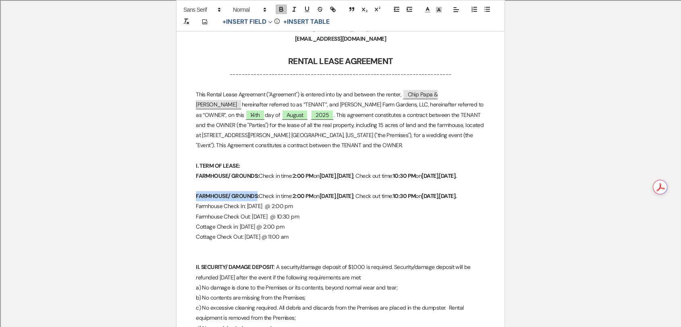
drag, startPoint x: 257, startPoint y: 208, endPoint x: 196, endPoint y: 205, distance: 60.9
click at [196, 199] on strong "FARMHOUSE/ GROUNDS:" at bounding box center [227, 195] width 63 height 7
click at [378, 199] on strong "10:30 PM" at bounding box center [366, 195] width 23 height 7
click at [400, 199] on strong "[DATE]" at bounding box center [391, 195] width 17 height 7
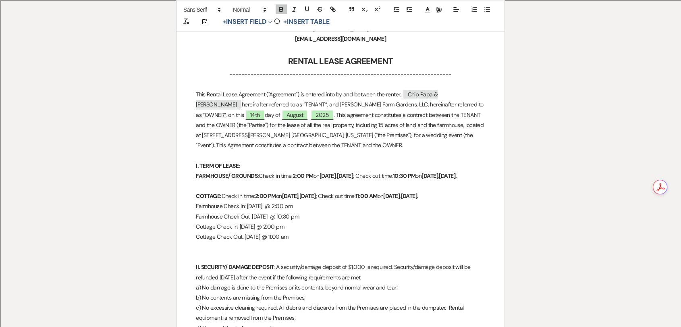
click at [400, 199] on strong "[DATE]" at bounding box center [391, 195] width 17 height 7
click at [418, 199] on strong "[DATE]." at bounding box center [409, 195] width 18 height 7
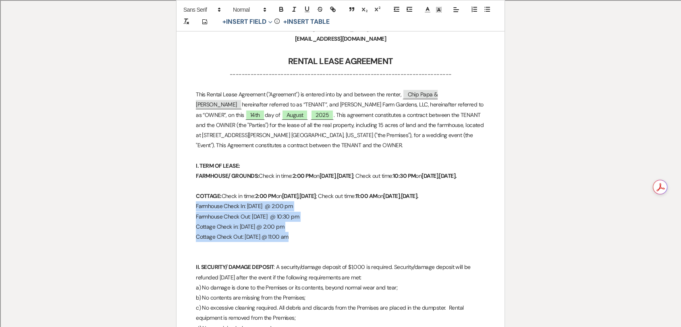
drag, startPoint x: 313, startPoint y: 250, endPoint x: 195, endPoint y: 220, distance: 122.0
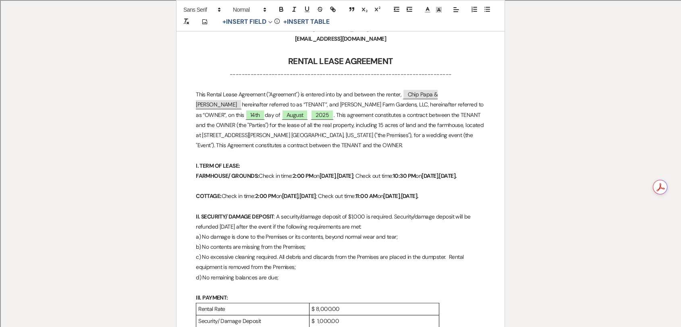
click at [396, 174] on p "FARMHOUSE/ GROUNDS: Check in time: 2:00 PM [DATE][DATE] ; Check out time: 10:30…" at bounding box center [340, 176] width 289 height 10
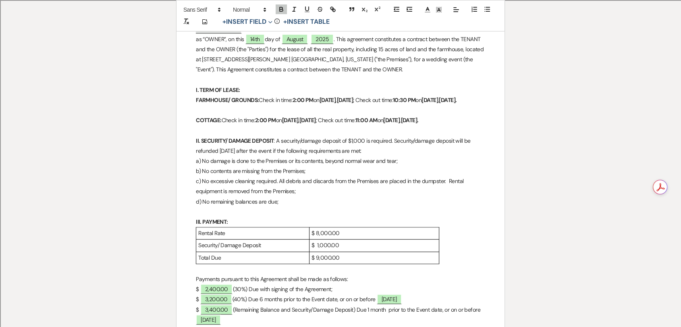
scroll to position [268, 0]
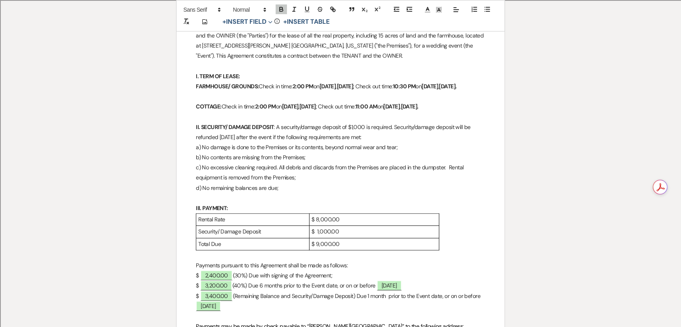
click at [359, 224] on p "$ 8,000.00" at bounding box center [373, 219] width 125 height 10
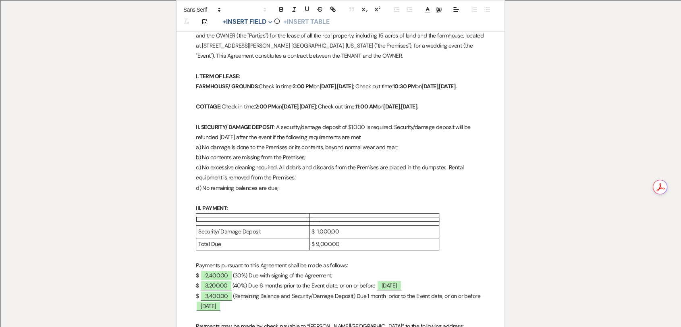
click at [357, 236] on p "$ 1,000.00" at bounding box center [373, 231] width 125 height 10
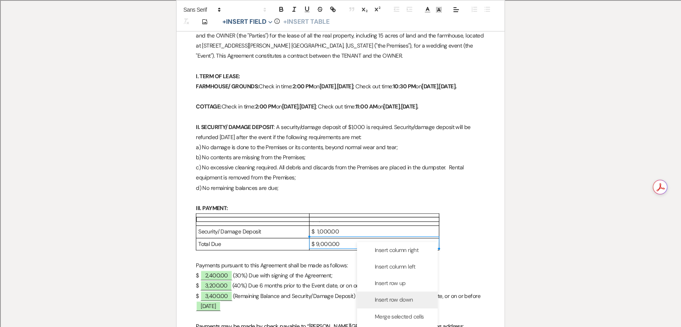
click at [412, 292] on div "Insert row down" at bounding box center [397, 299] width 81 height 17
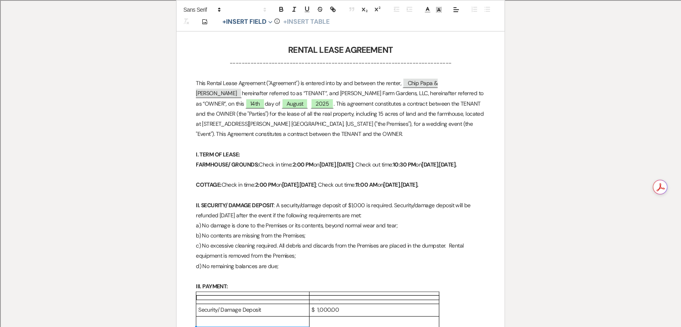
scroll to position [325, 0]
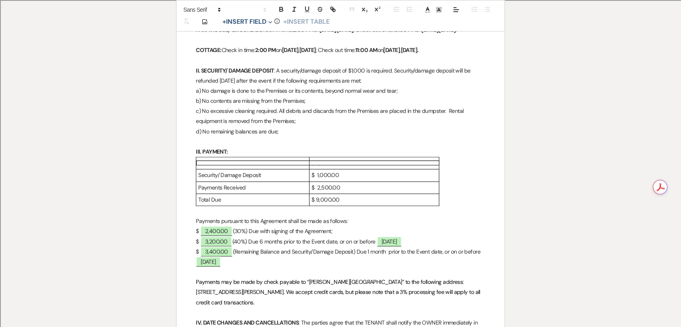
click at [317, 193] on p "$ 2,500.00" at bounding box center [373, 187] width 125 height 10
click at [357, 168] on p "$ 8,000.00" at bounding box center [373, 163] width 125 height 10
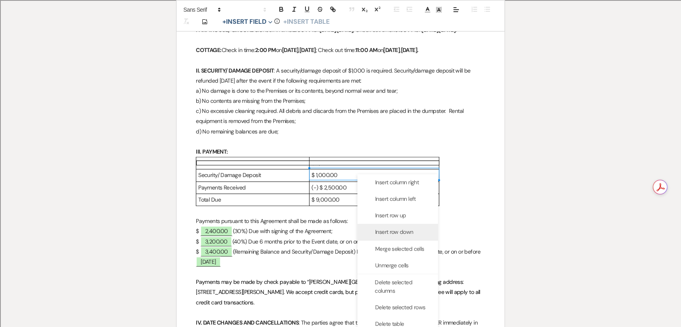
click at [389, 233] on span "Insert row down" at bounding box center [394, 232] width 38 height 8
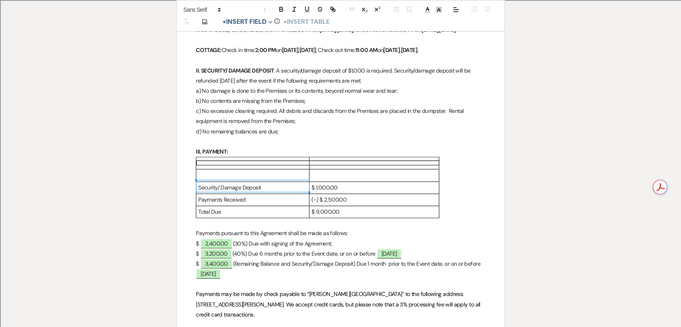
click at [367, 180] on p at bounding box center [373, 175] width 125 height 10
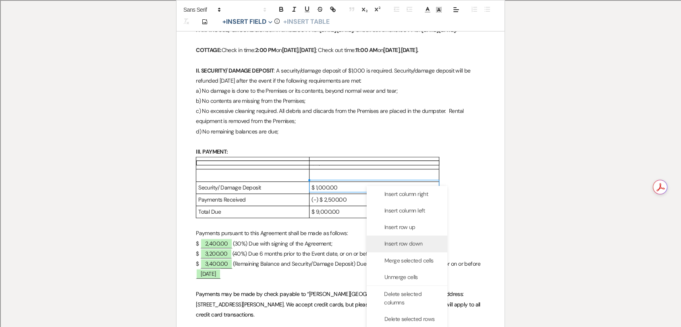
click at [400, 248] on div "Insert row down" at bounding box center [407, 243] width 81 height 17
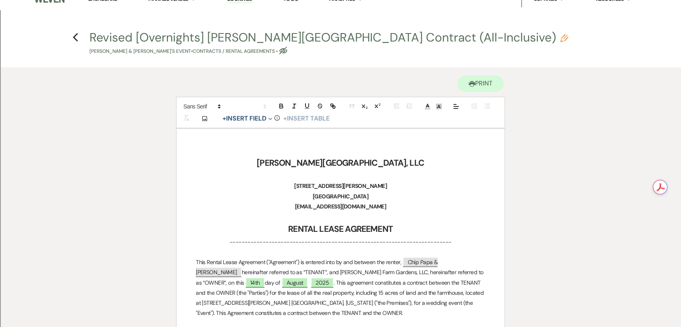
scroll to position [235, 0]
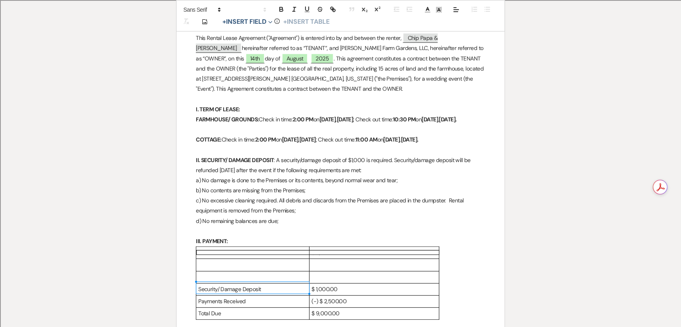
click at [257, 269] on p at bounding box center [252, 264] width 109 height 10
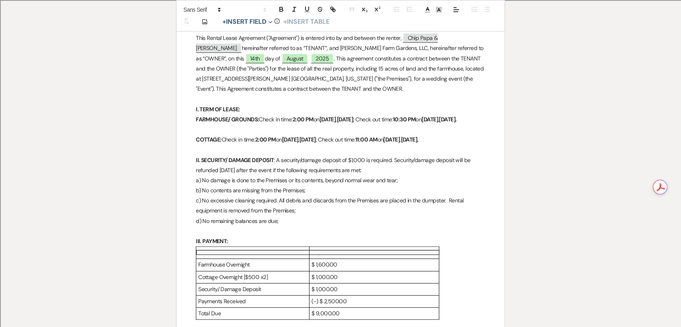
scroll to position [280, 0]
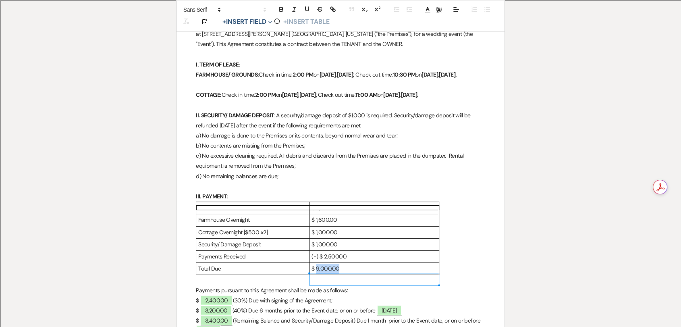
drag, startPoint x: 355, startPoint y: 280, endPoint x: 316, endPoint y: 280, distance: 39.1
click at [316, 274] on p "$ 9,000.00" at bounding box center [373, 268] width 125 height 10
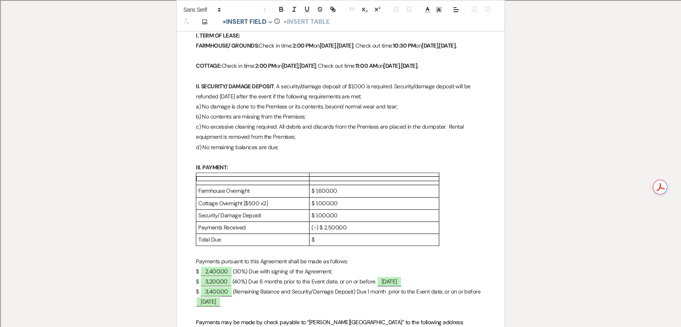
scroll to position [325, 0]
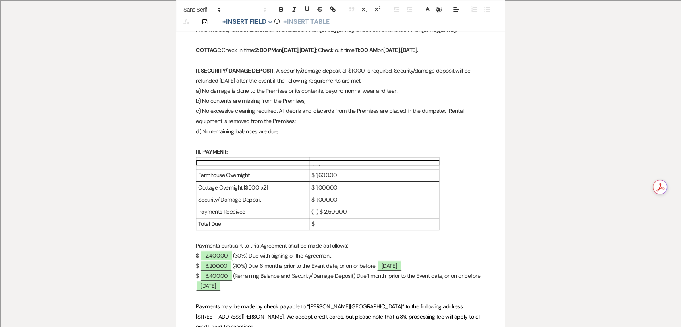
click at [338, 229] on p "$" at bounding box center [373, 224] width 125 height 10
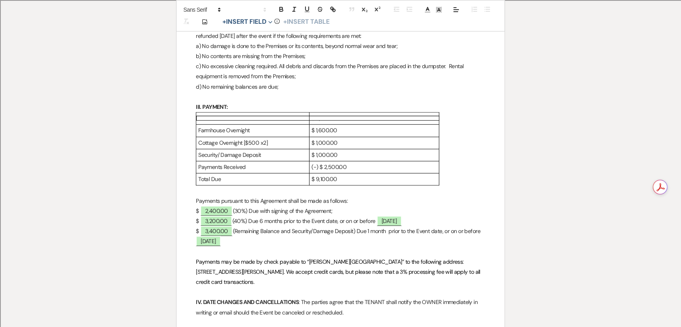
drag, startPoint x: 345, startPoint y: 219, endPoint x: 191, endPoint y: 220, distance: 154.3
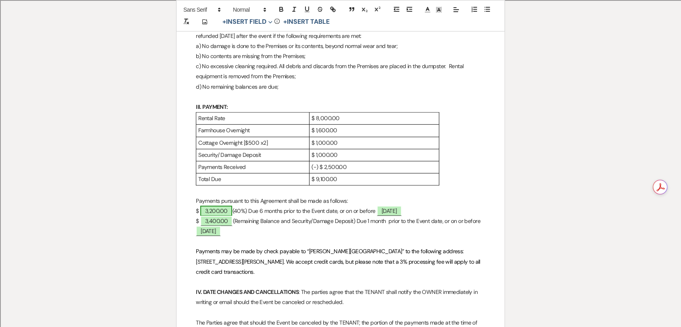
click at [222, 216] on span "3,200.00" at bounding box center [216, 210] width 32 height 10
select select "owner"
select select "Amount"
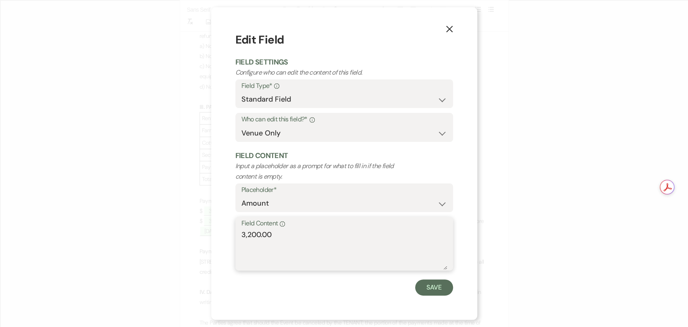
drag, startPoint x: 261, startPoint y: 234, endPoint x: 249, endPoint y: 236, distance: 12.7
click at [249, 236] on textarea "3,200.00" at bounding box center [343, 249] width 205 height 40
drag, startPoint x: 273, startPoint y: 237, endPoint x: 230, endPoint y: 237, distance: 43.5
click at [230, 237] on div "X Edit Field Field Settings Configure who can edit the content of this field. F…" at bounding box center [344, 163] width 266 height 312
type textarea "3,640.00"
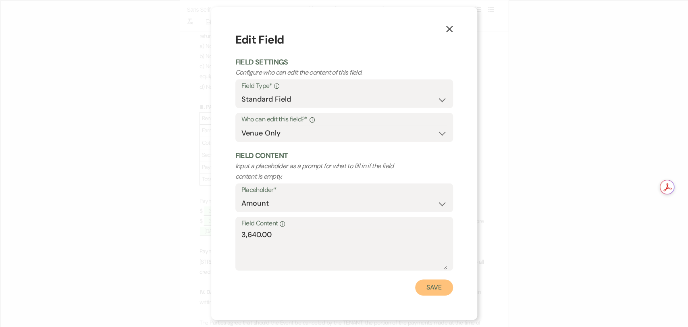
click at [439, 287] on button "Save" at bounding box center [434, 287] width 38 height 16
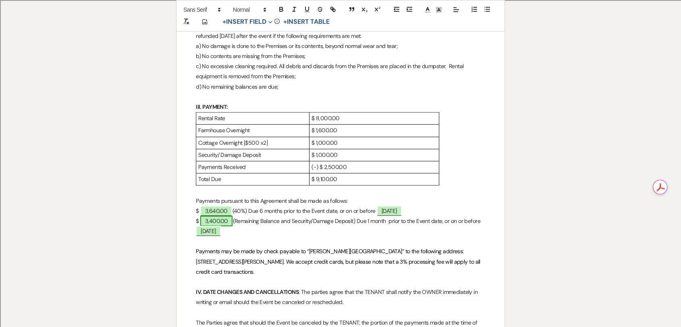
click at [225, 226] on span "3,400.00" at bounding box center [216, 221] width 33 height 10
select select "owner"
select select "Amount"
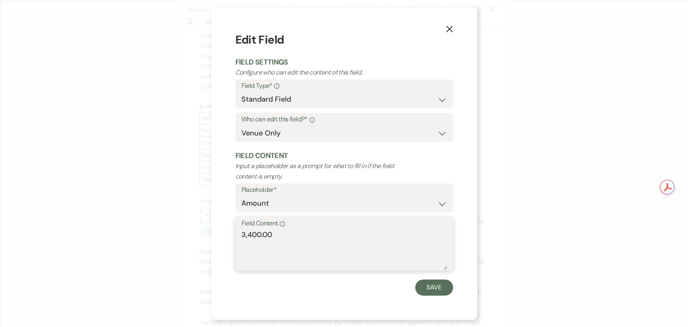
drag, startPoint x: 290, startPoint y: 244, endPoint x: 212, endPoint y: 235, distance: 79.0
click at [214, 237] on div "X Edit Field Field Settings Configure who can edit the content of this field. F…" at bounding box center [344, 163] width 266 height 312
click at [250, 231] on textarea "5,460.00" at bounding box center [343, 249] width 205 height 40
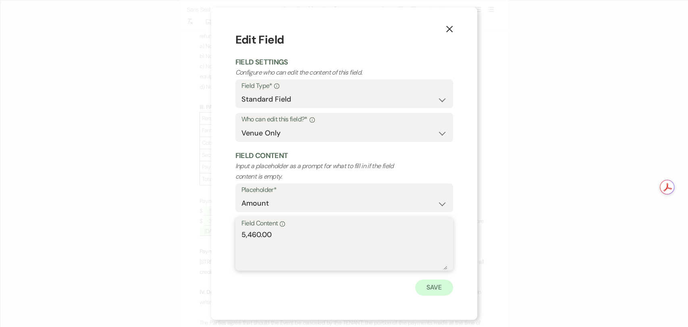
type textarea "5,460.00"
click at [438, 288] on button "Save" at bounding box center [434, 287] width 38 height 16
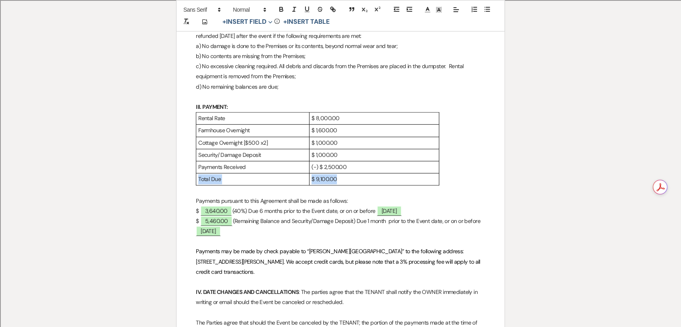
drag, startPoint x: 340, startPoint y: 188, endPoint x: 197, endPoint y: 187, distance: 143.0
click at [197, 185] on tr "Total Due $ 9,100.00" at bounding box center [317, 179] width 243 height 12
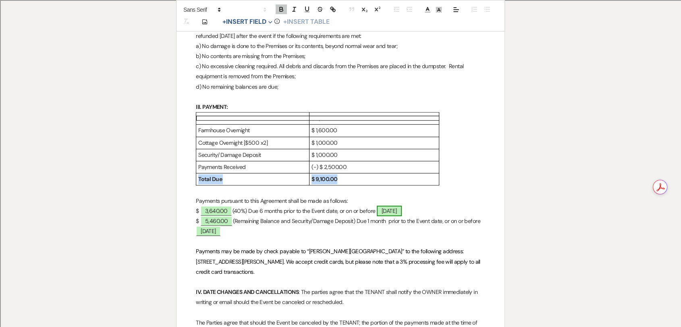
click at [391, 216] on span "[DATE]" at bounding box center [389, 210] width 25 height 10
select select "owner"
select select "Date"
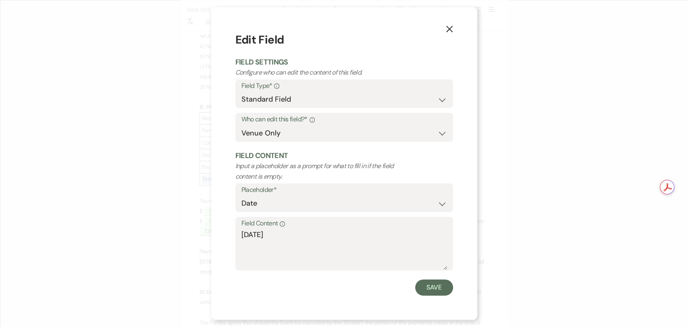
click at [451, 23] on button "X" at bounding box center [449, 29] width 12 height 14
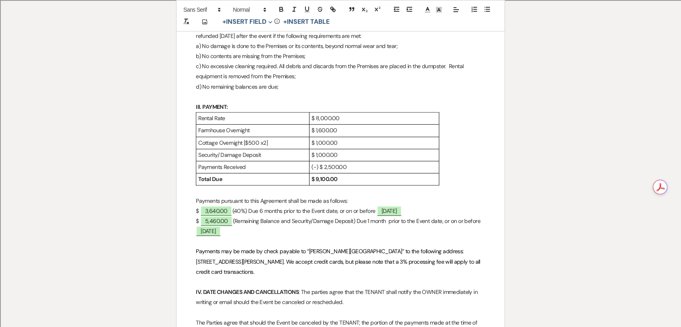
click at [466, 216] on p "$ 3,640.00 (40%) Due 6 months prior to the Event date, or on or before ﻿ [DATE]…" at bounding box center [340, 211] width 289 height 10
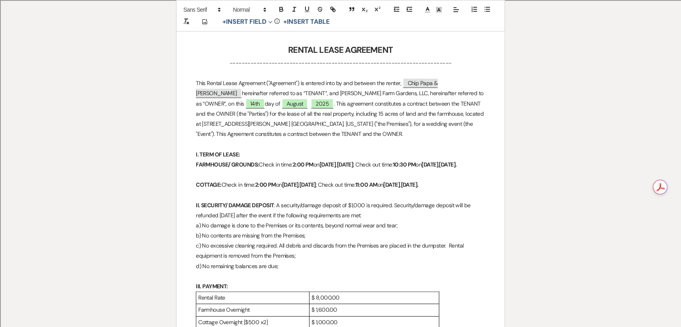
scroll to position [0, 0]
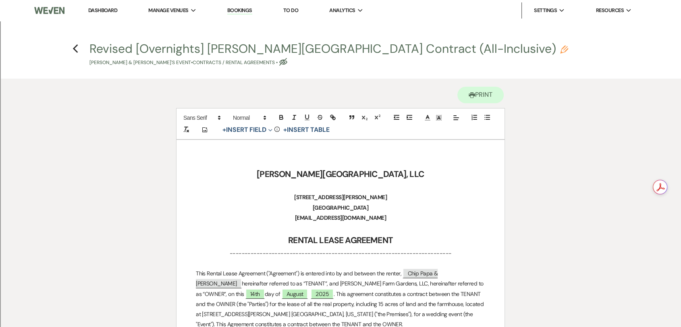
click at [79, 56] on h4 "Previous Revised [Overnights] [PERSON_NAME] Farm Gardens Contract (All-Inclusiv…" at bounding box center [340, 53] width 580 height 26
click at [76, 46] on use "button" at bounding box center [75, 48] width 5 height 9
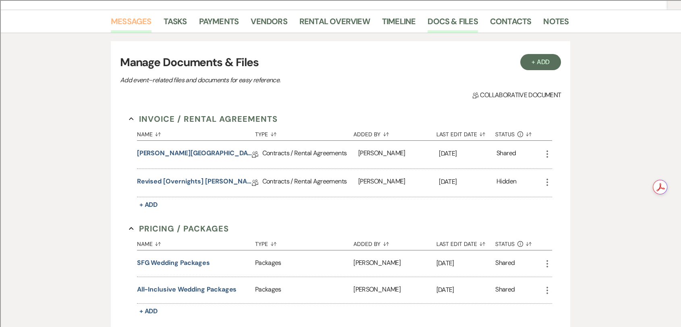
click at [139, 22] on link "Messages" at bounding box center [131, 24] width 41 height 18
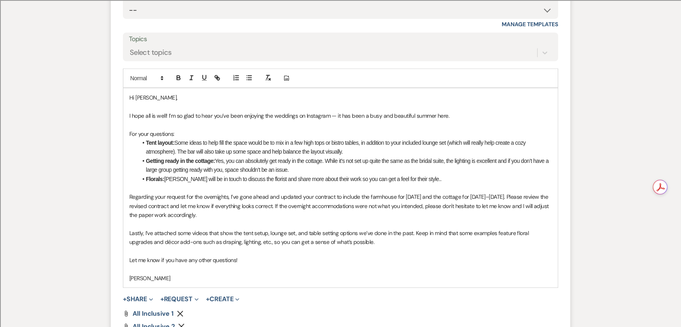
scroll to position [5417, 0]
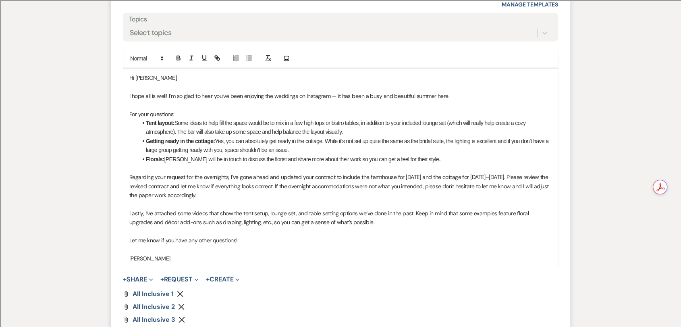
click at [149, 275] on span "Expand" at bounding box center [150, 279] width 6 height 8
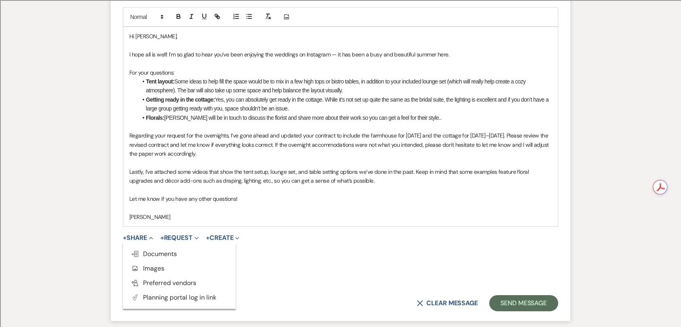
scroll to position [5507, 0]
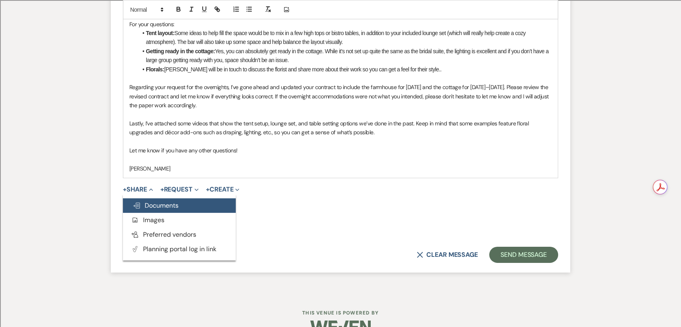
click at [179, 198] on button "Doc Upload Documents" at bounding box center [179, 205] width 113 height 15
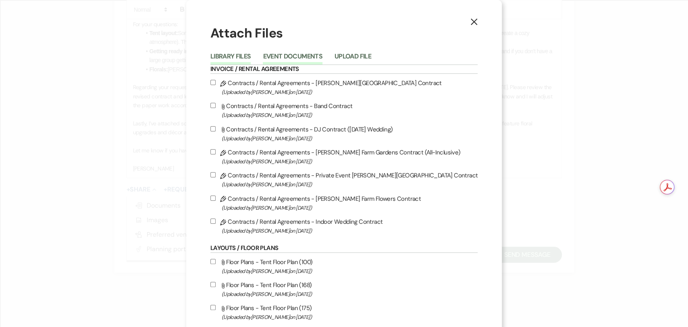
click at [280, 53] on button "Event Documents" at bounding box center [292, 58] width 59 height 11
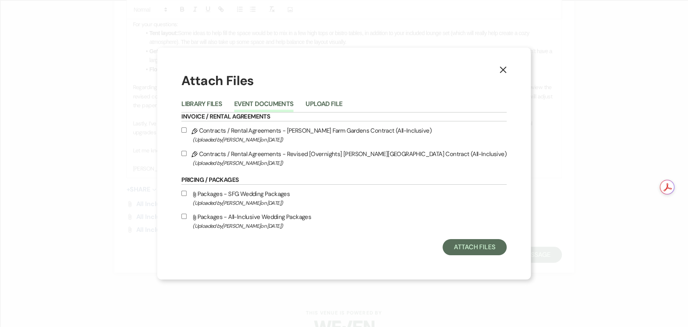
click at [267, 151] on label "Pencil Contracts / Rental Agreements - Revised [Overnights] [PERSON_NAME][GEOGR…" at bounding box center [343, 158] width 325 height 19
click at [187, 151] on input "Pencil Contracts / Rental Agreements - Revised [Overnights] [PERSON_NAME][GEOGR…" at bounding box center [183, 153] width 5 height 5
checkbox input "true"
click at [444, 252] on button "Attach Files" at bounding box center [474, 247] width 64 height 16
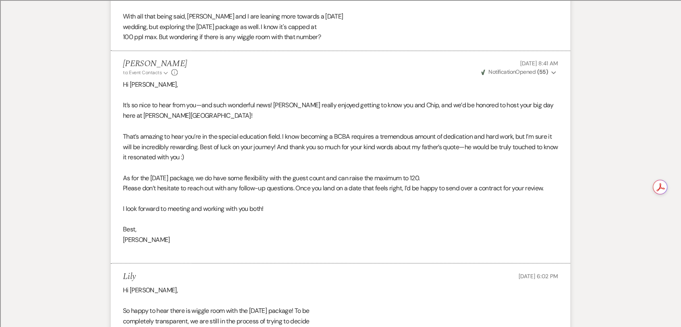
scroll to position [0, 0]
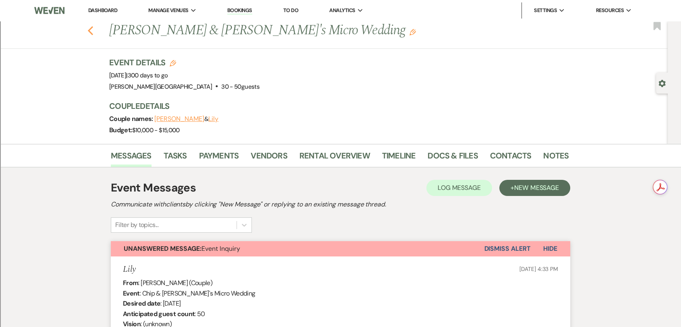
click at [93, 25] on button "Previous" at bounding box center [90, 29] width 6 height 11
select select "8"
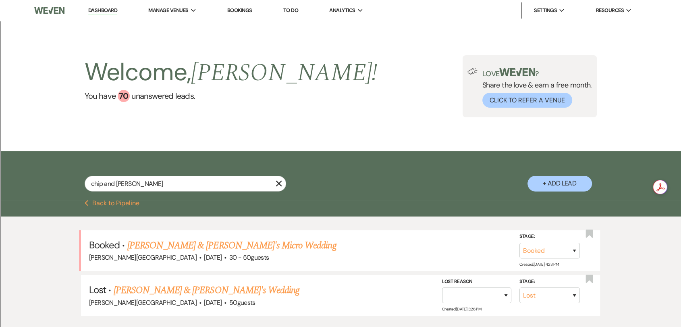
click at [102, 207] on div "Previous Back to Pipeline" at bounding box center [340, 208] width 681 height 17
click at [102, 203] on button "Previous Back to Pipeline" at bounding box center [112, 203] width 55 height 6
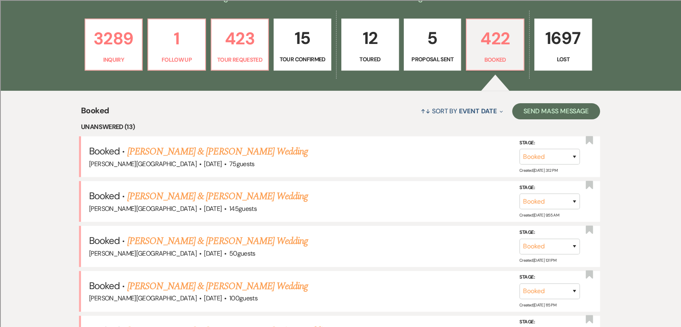
scroll to position [269, 0]
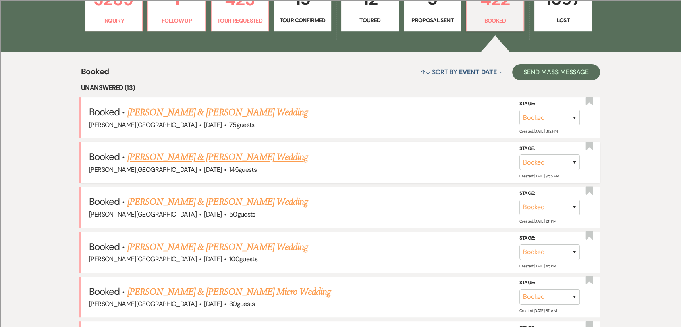
click at [255, 156] on link "[PERSON_NAME] & [PERSON_NAME] Wedding" at bounding box center [217, 157] width 180 height 15
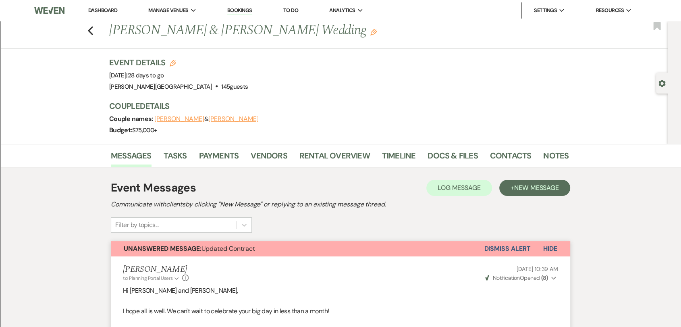
click at [516, 251] on button "Dismiss Alert" at bounding box center [507, 248] width 46 height 15
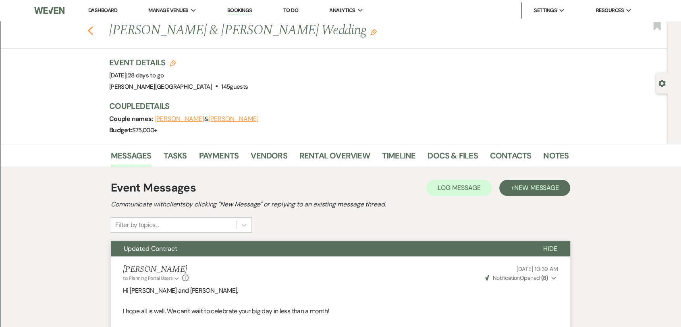
click at [93, 31] on icon "Previous" at bounding box center [90, 31] width 6 height 10
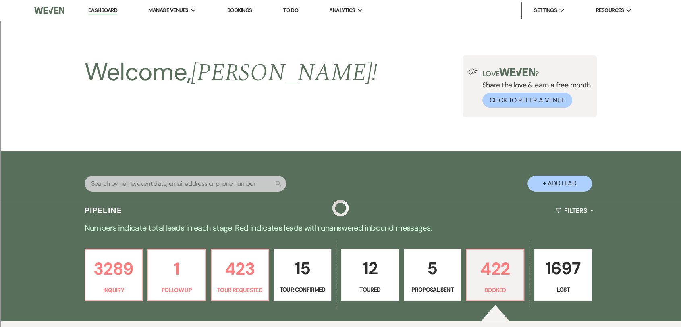
click at [94, 239] on div "3289 Inquiry 1 Follow Up 423 Tour Requested 15 Tour Confirmed 12 Toured 5 Propo…" at bounding box center [340, 280] width 580 height 82
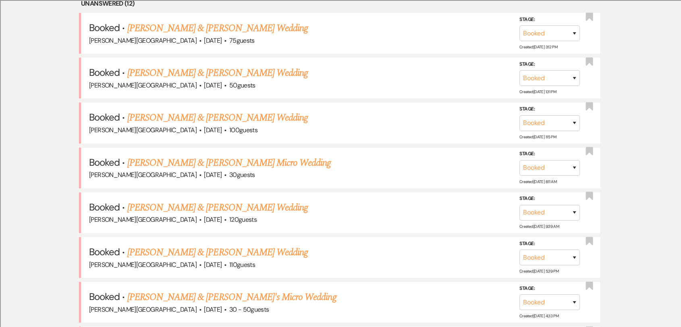
scroll to position [359, 0]
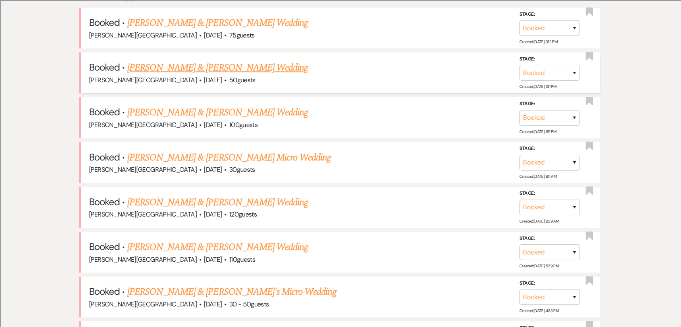
click at [256, 70] on link "[PERSON_NAME] & [PERSON_NAME] Wedding" at bounding box center [217, 67] width 180 height 15
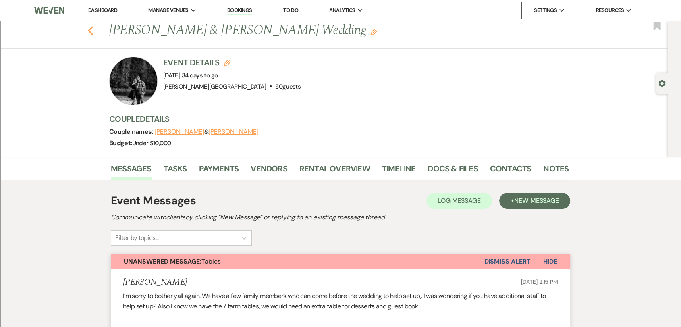
click at [93, 34] on use "button" at bounding box center [90, 30] width 5 height 9
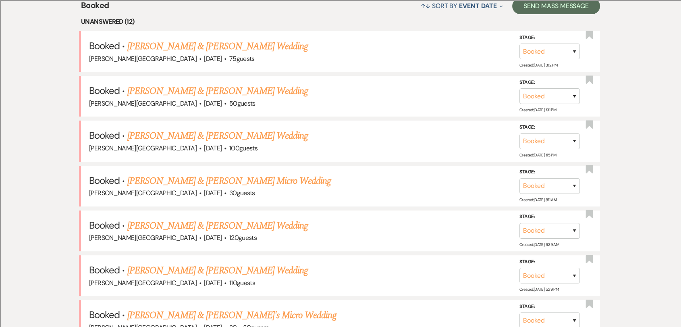
scroll to position [314, 0]
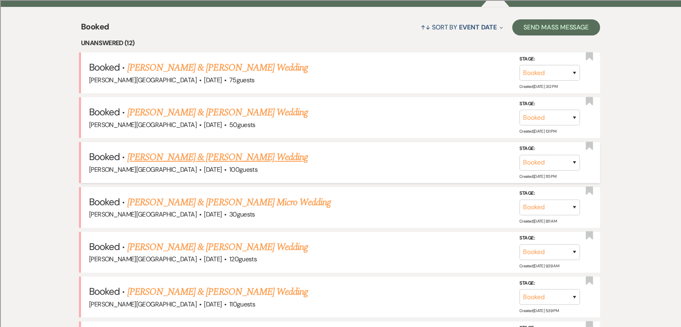
click at [238, 157] on link "[PERSON_NAME] & [PERSON_NAME] Wedding" at bounding box center [217, 157] width 180 height 15
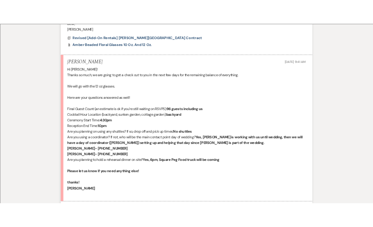
scroll to position [793, 0]
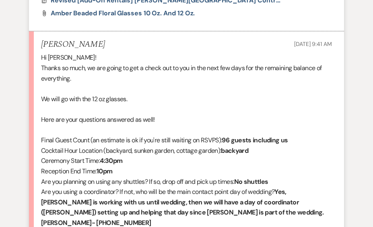
scroll to position [883, 0]
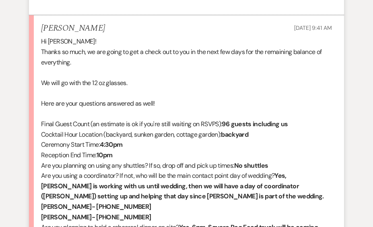
click at [135, 176] on span "Are you using a coordinator? If not, who will be the main contact point day of …" at bounding box center [158, 175] width 234 height 8
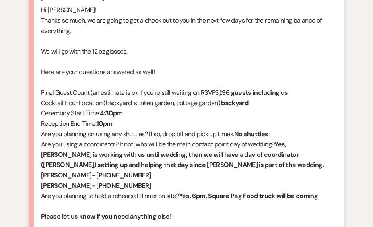
scroll to position [928, 0]
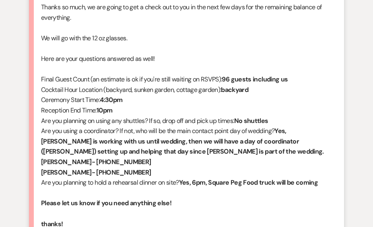
drag, startPoint x: 153, startPoint y: 172, endPoint x: 279, endPoint y: 132, distance: 132.0
click at [279, 132] on div "Hi [PERSON_NAME]! Thanks so much, we are going to get a check out to you in the…" at bounding box center [186, 121] width 291 height 258
click at [275, 132] on span "Are you using a coordinator? If not, who will be the main contact point day of …" at bounding box center [158, 130] width 234 height 8
drag, startPoint x: 279, startPoint y: 132, endPoint x: 263, endPoint y: 149, distance: 22.8
click at [263, 149] on p "Are you using a coordinator? If not, who will be the main contact point day of …" at bounding box center [186, 141] width 291 height 31
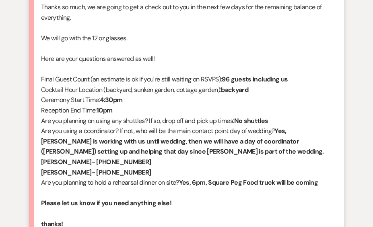
copy p "Yes, [PERSON_NAME] is working with us until wedding, then we will have a day of…"
drag, startPoint x: 148, startPoint y: 173, endPoint x: 38, endPoint y: 165, distance: 110.2
click at [38, 165] on li "[PERSON_NAME] [DATE] 9:41 AM Hi [PERSON_NAME]! Thanks so much, we are going to …" at bounding box center [186, 115] width 315 height 288
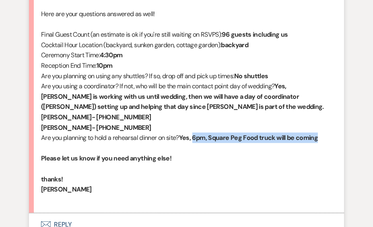
drag, startPoint x: 193, startPoint y: 136, endPoint x: 320, endPoint y: 137, distance: 126.5
click at [320, 137] on p "Are you planning to hold a rehearsal dinner on site? Yes, 6pm, Square Peg Food …" at bounding box center [186, 138] width 291 height 10
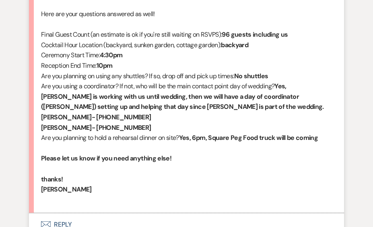
click at [157, 122] on p "[PERSON_NAME]- [PHONE_NUMBER]" at bounding box center [186, 127] width 291 height 10
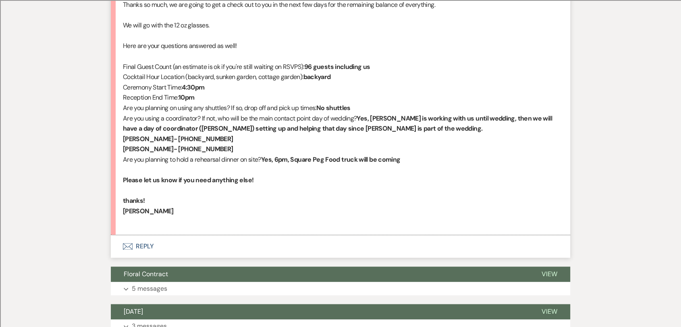
scroll to position [863, 0]
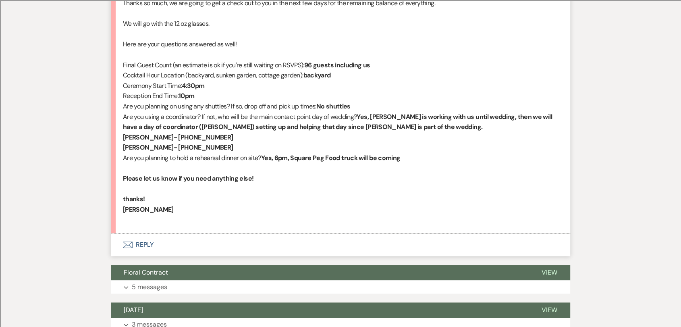
click at [142, 243] on button "Envelope Reply" at bounding box center [340, 244] width 459 height 23
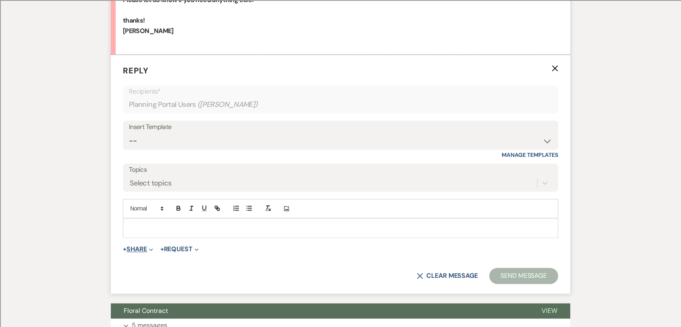
scroll to position [1052, 0]
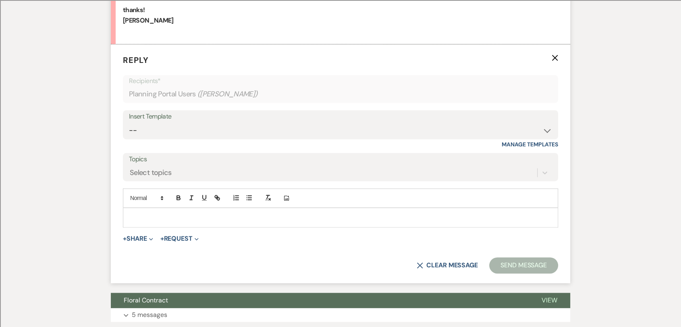
click at [169, 206] on div "Add Photo" at bounding box center [340, 197] width 435 height 19
click at [170, 223] on div at bounding box center [340, 217] width 434 height 19
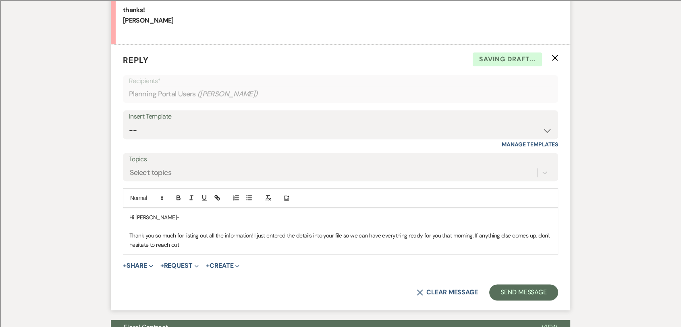
click at [503, 235] on p "Thank you so much for listing out all the information! I just entered the detai…" at bounding box center [340, 240] width 422 height 18
click at [257, 246] on p "Thank you so much for listing out all the information! I just entered the detai…" at bounding box center [340, 240] width 422 height 18
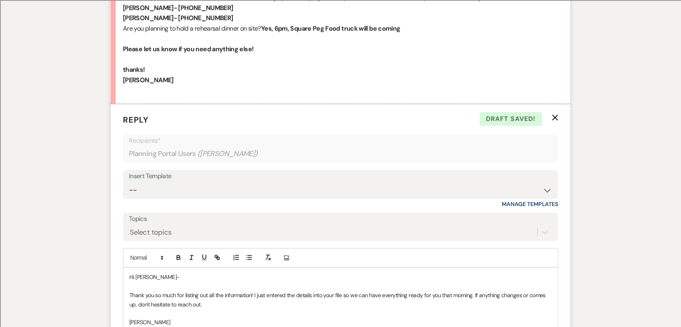
scroll to position [1007, 0]
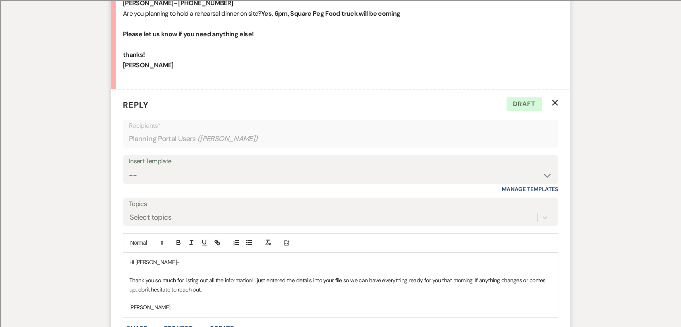
click at [255, 280] on p "Thank you so much for listing out all the information! I just entered the detai…" at bounding box center [340, 285] width 422 height 18
click at [208, 292] on p "Thank you so much for listing out all the information. I just entered the detai…" at bounding box center [340, 285] width 422 height 18
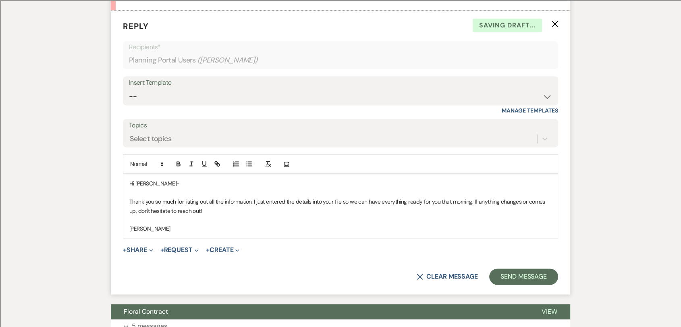
scroll to position [1097, 0]
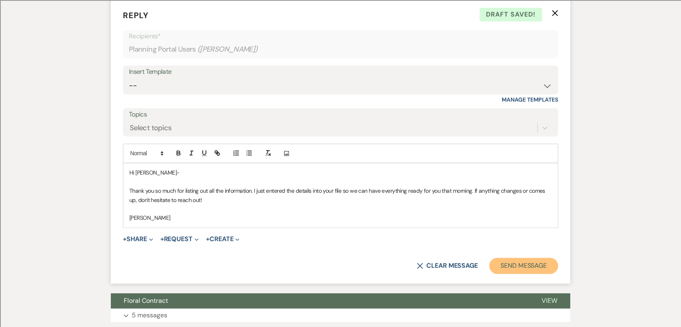
click at [515, 265] on button "Send Message" at bounding box center [523, 265] width 69 height 16
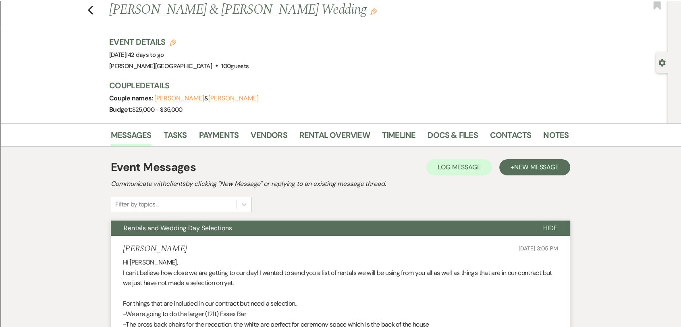
scroll to position [0, 0]
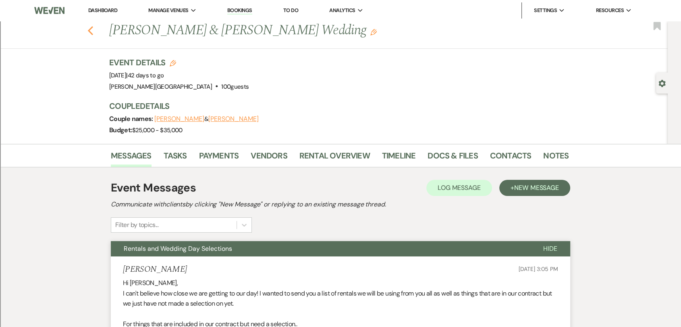
click at [93, 31] on icon "Previous" at bounding box center [90, 31] width 6 height 10
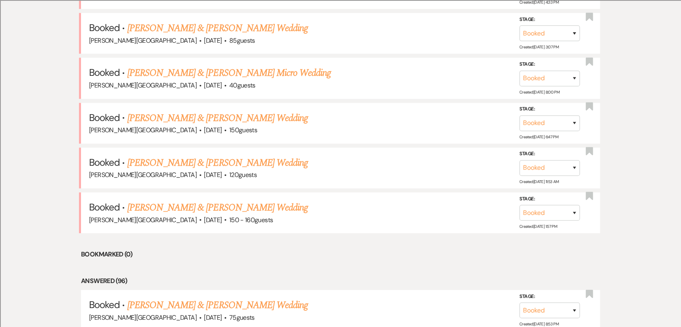
scroll to position [896, 0]
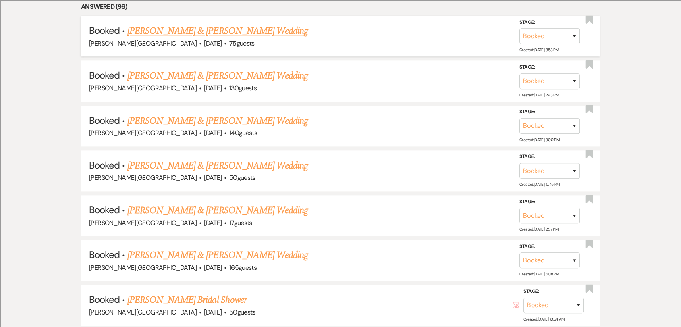
click at [230, 31] on link "[PERSON_NAME] & [PERSON_NAME] Wedding" at bounding box center [217, 31] width 180 height 15
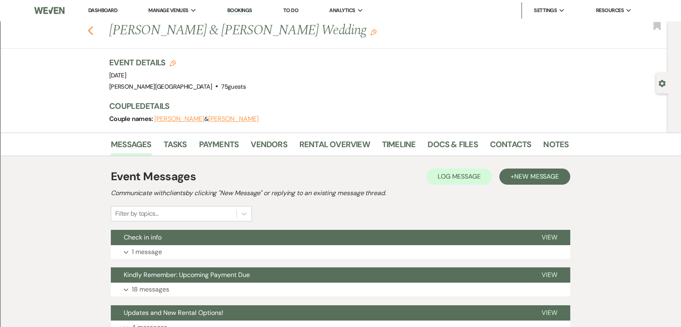
click at [91, 32] on icon "Previous" at bounding box center [90, 31] width 6 height 10
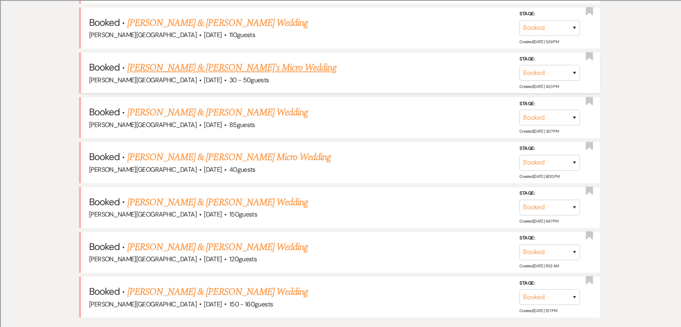
scroll to position [493, 0]
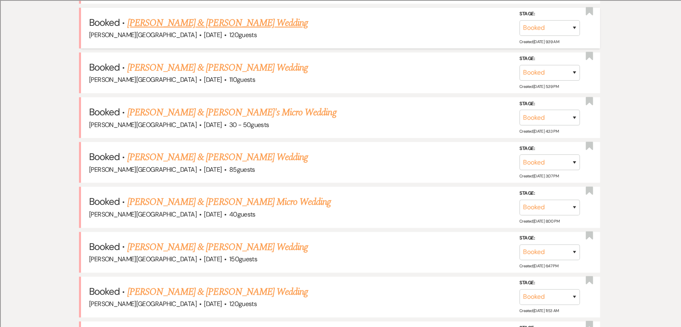
click at [216, 20] on link "[PERSON_NAME] & [PERSON_NAME] Wedding" at bounding box center [217, 23] width 180 height 15
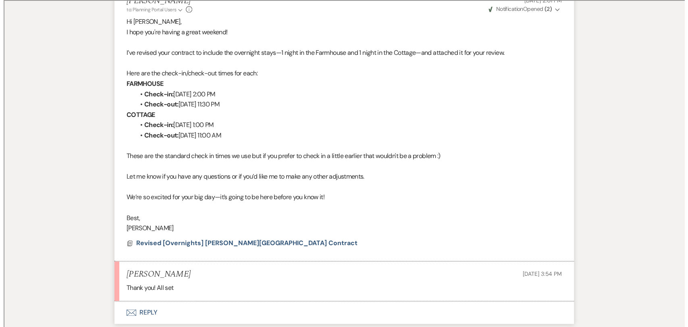
scroll to position [1298, 0]
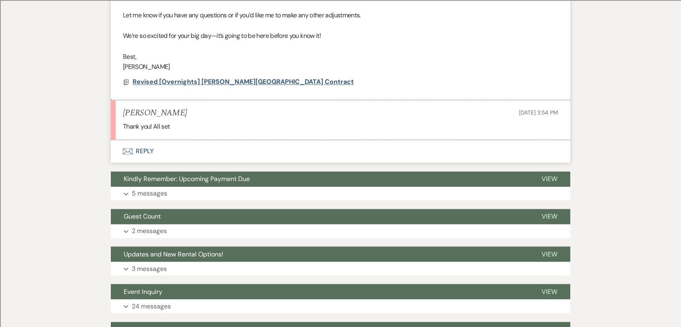
click at [271, 81] on span "Revised [Overnights] [PERSON_NAME][GEOGRAPHIC_DATA] Contract" at bounding box center [243, 81] width 221 height 8
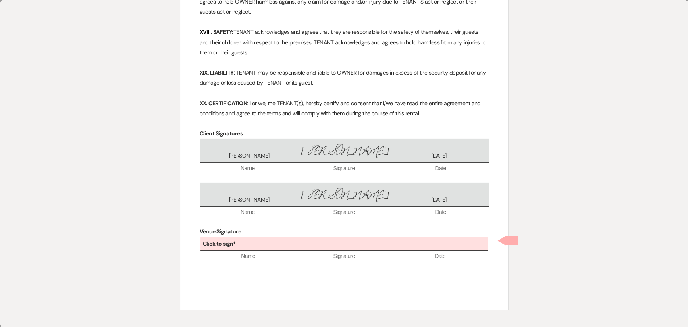
scroll to position [1625, 0]
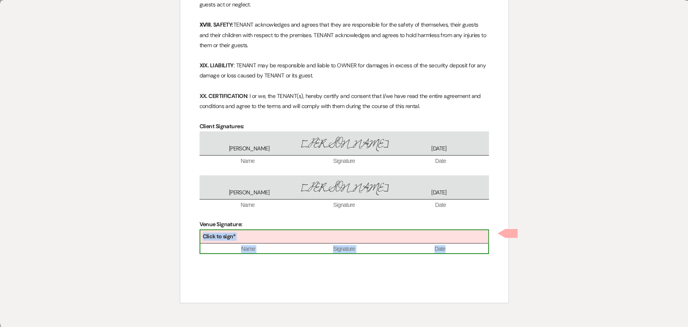
click at [239, 240] on div "Click to sign*" at bounding box center [344, 236] width 288 height 13
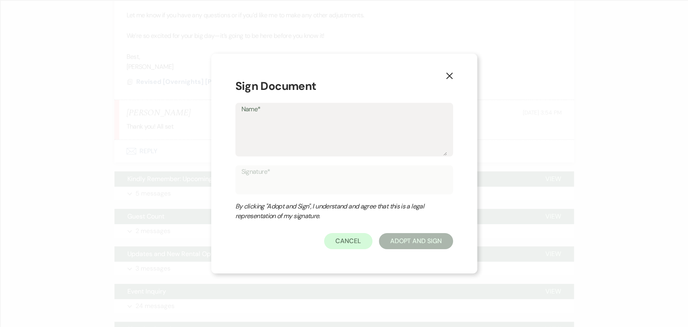
type textarea "T"
type input "T"
type textarea "Tr"
type input "Tr"
type textarea "Tra"
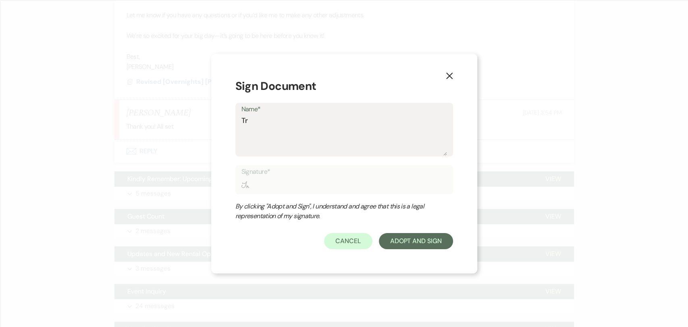
type input "Tra"
type textarea "Trav"
type input "Trav"
type textarea "Travi"
type input "Travi"
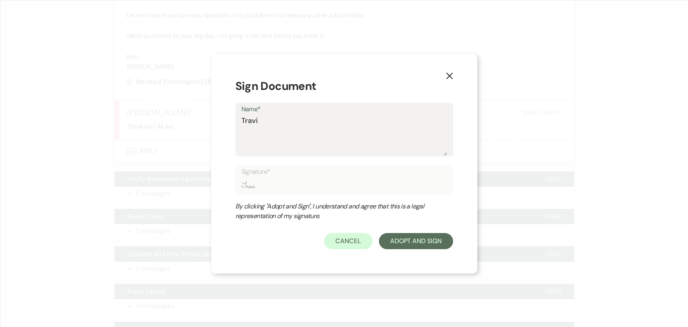
type textarea "[PERSON_NAME]"
type input "[PERSON_NAME]"
type textarea "[PERSON_NAME]"
type input "[PERSON_NAME]"
type textarea "[PERSON_NAME]"
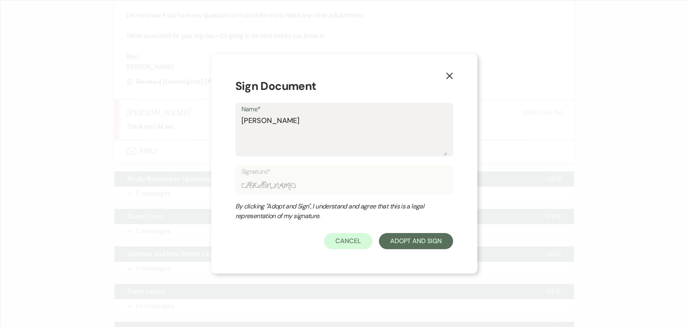
type input "[PERSON_NAME]"
type textarea "[PERSON_NAME]"
type input "[PERSON_NAME]"
type textarea "[PERSON_NAME]"
type input "[PERSON_NAME]"
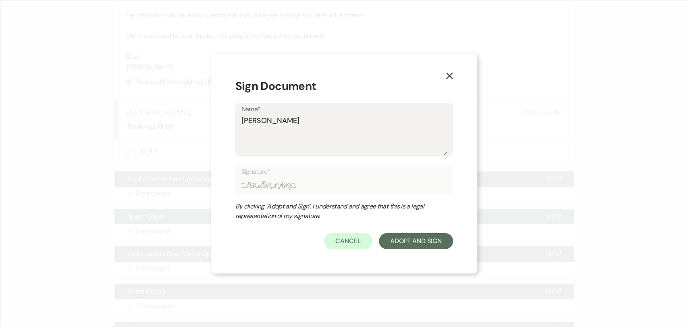
type textarea "[PERSON_NAME]"
type input "[PERSON_NAME]"
type textarea "[PERSON_NAME]"
type input "[PERSON_NAME]"
type textarea "[PERSON_NAME]"
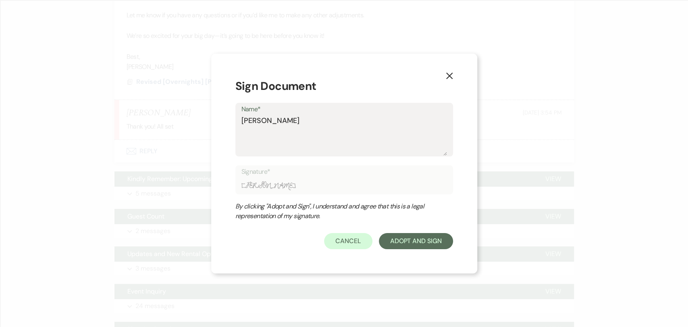
type input "[PERSON_NAME]"
type textarea "[PERSON_NAME]"
type input "[PERSON_NAME]"
type textarea "[PERSON_NAME]"
click at [440, 238] on button "Adopt And Sign" at bounding box center [416, 241] width 74 height 16
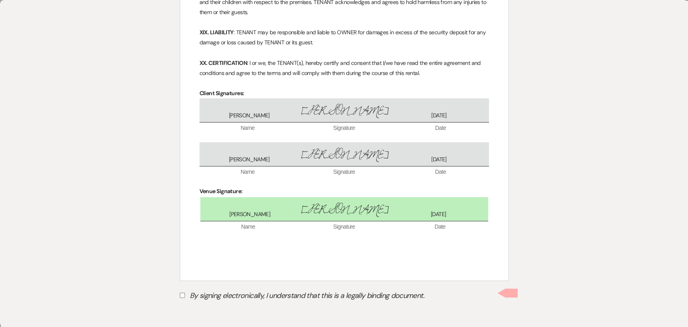
scroll to position [1659, 0]
click at [184, 294] on input "By signing electronically, I understand that this is a legally binding document." at bounding box center [182, 293] width 5 height 5
checkbox input "true"
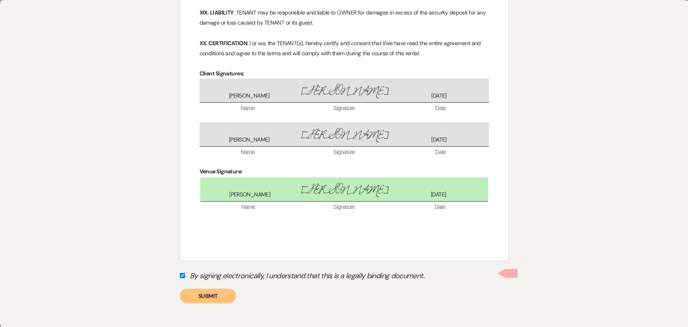
click at [215, 300] on button "Submit" at bounding box center [208, 295] width 56 height 15
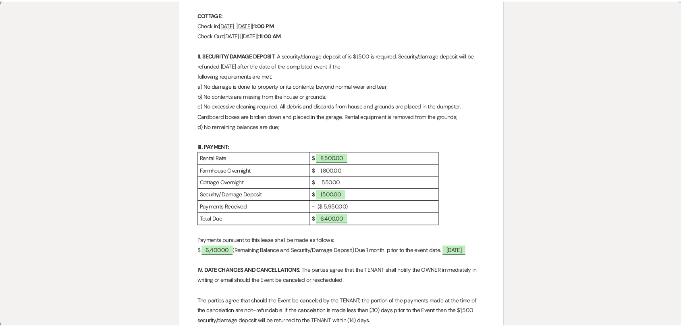
scroll to position [0, 0]
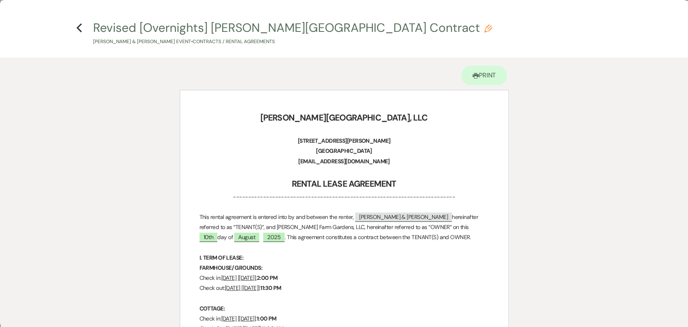
click at [83, 32] on h4 "Previous Revised [Overnights] [PERSON_NAME] Farm Gardens Contract Pencil [PERSO…" at bounding box center [344, 32] width 580 height 26
click at [81, 30] on icon "Previous" at bounding box center [79, 28] width 6 height 10
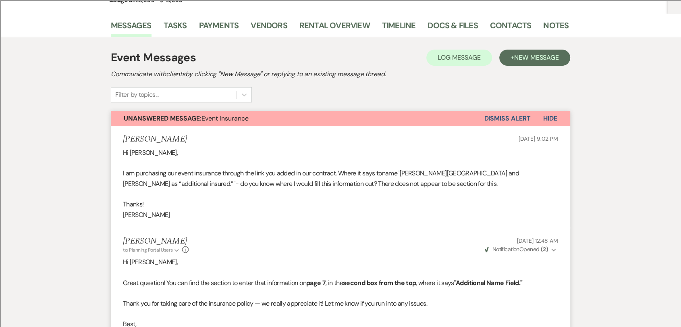
scroll to position [126, 0]
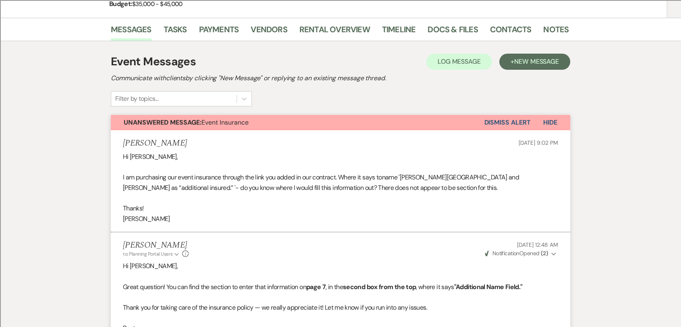
click at [512, 121] on button "Dismiss Alert" at bounding box center [507, 122] width 46 height 15
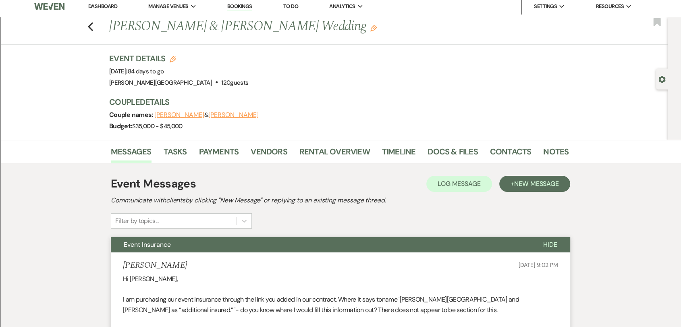
scroll to position [0, 0]
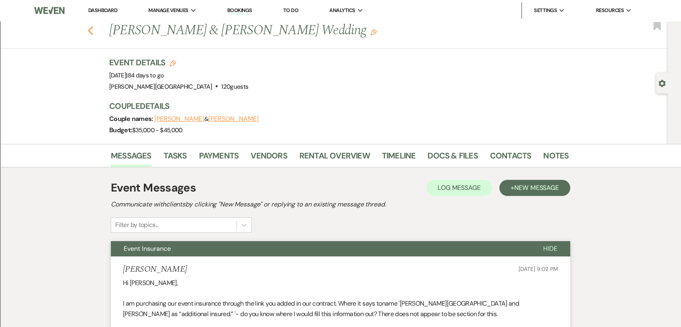
click at [92, 30] on use "button" at bounding box center [90, 30] width 5 height 9
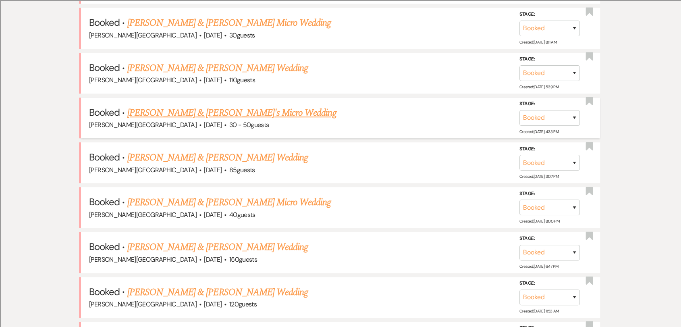
scroll to position [403, 0]
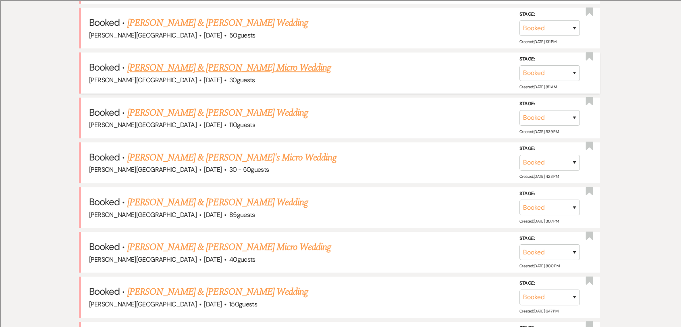
click at [273, 68] on link "[PERSON_NAME] & [PERSON_NAME] Micro Wedding" at bounding box center [229, 67] width 204 height 15
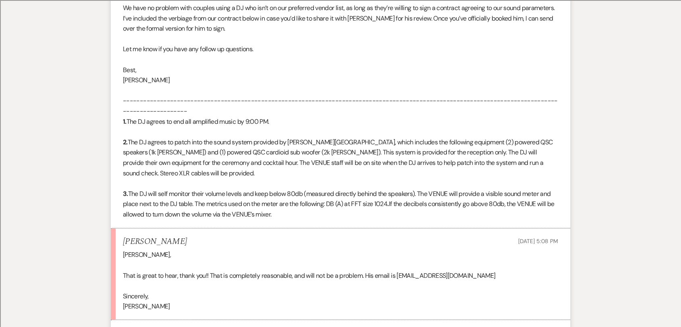
scroll to position [1343, 0]
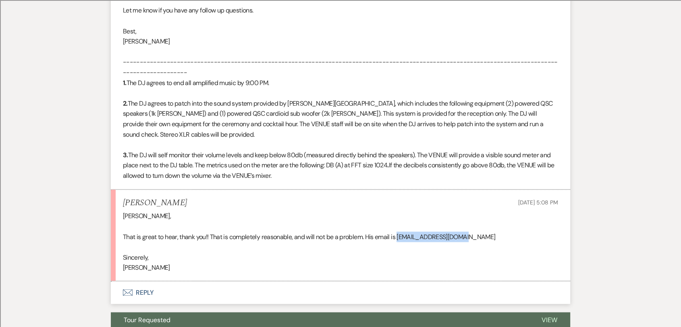
drag, startPoint x: 465, startPoint y: 237, endPoint x: 399, endPoint y: 236, distance: 65.7
click at [399, 236] on p "That is great to hear, thank you!! That is completely reasonable, and will not …" at bounding box center [340, 236] width 435 height 10
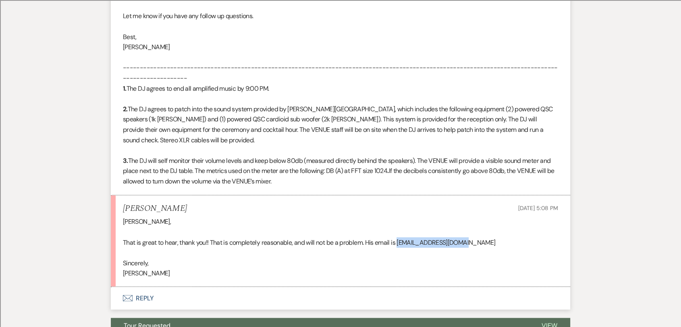
scroll to position [1367, 0]
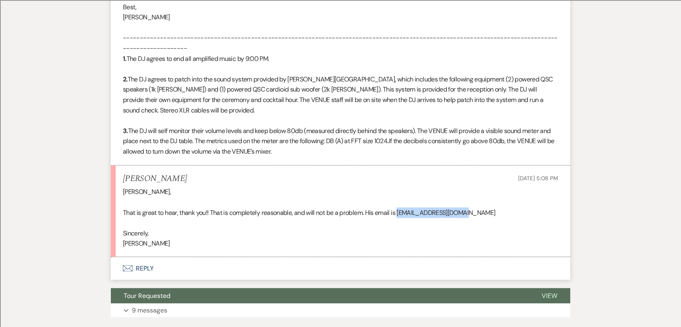
click at [146, 265] on button "Envelope Reply" at bounding box center [340, 268] width 459 height 23
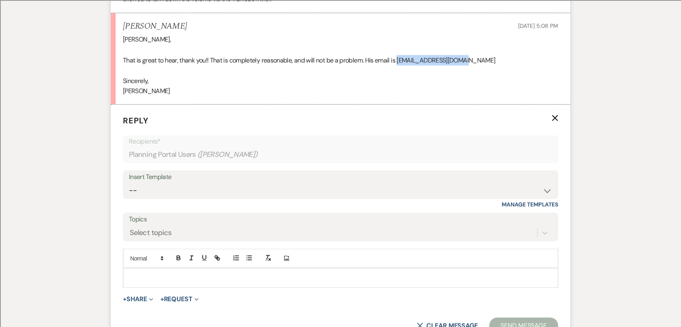
scroll to position [1579, 0]
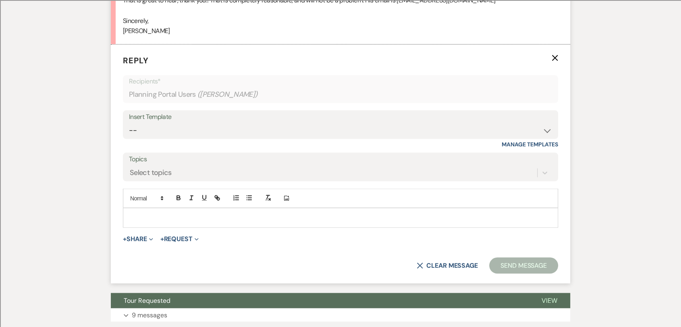
click at [157, 217] on p at bounding box center [340, 217] width 422 height 9
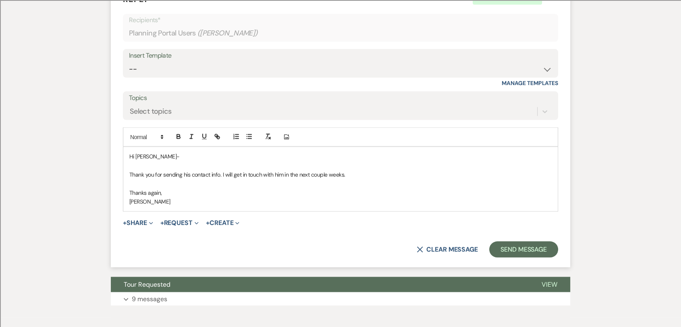
scroll to position [1682, 0]
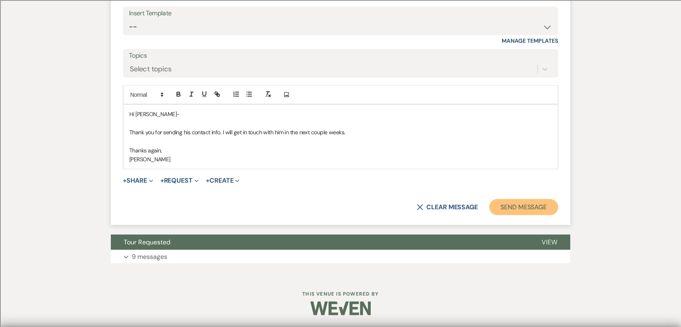
click at [533, 203] on button "Send Message" at bounding box center [523, 207] width 69 height 16
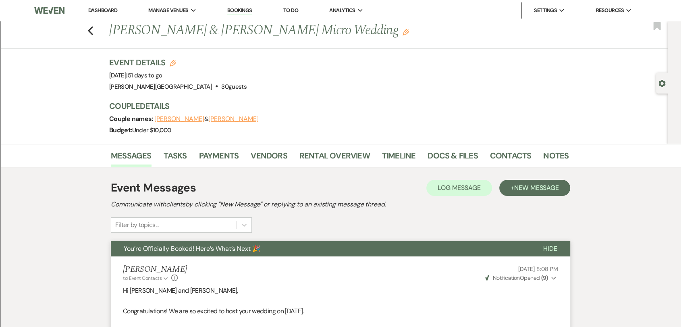
scroll to position [0, 0]
click at [92, 26] on icon "Previous" at bounding box center [90, 31] width 6 height 10
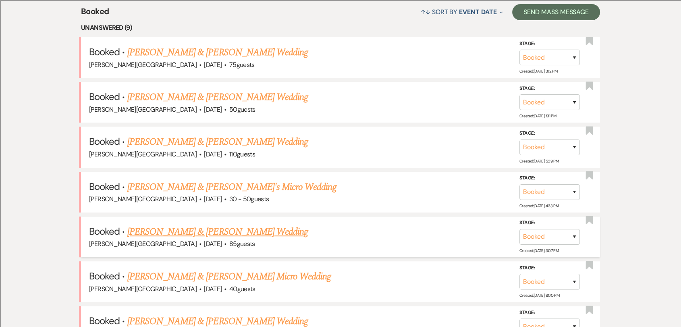
scroll to position [314, 0]
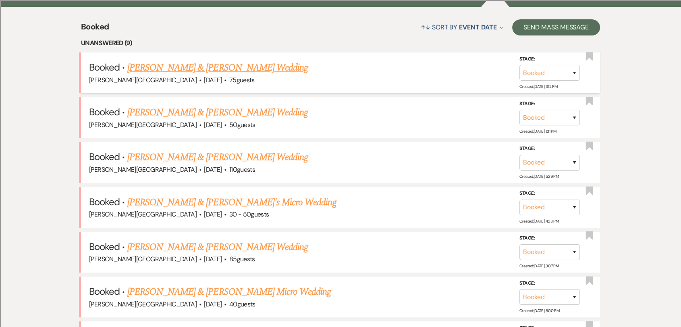
click at [240, 68] on link "[PERSON_NAME] & [PERSON_NAME] Wedding" at bounding box center [217, 67] width 180 height 15
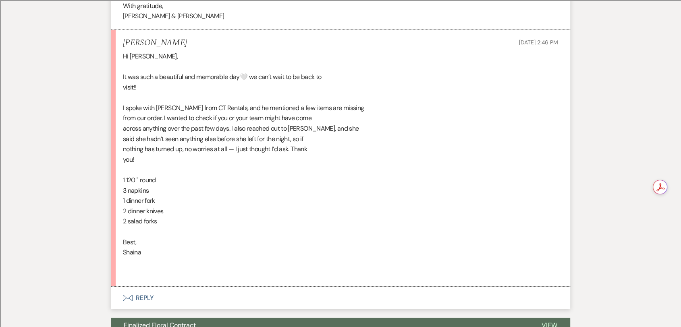
scroll to position [2569, 0]
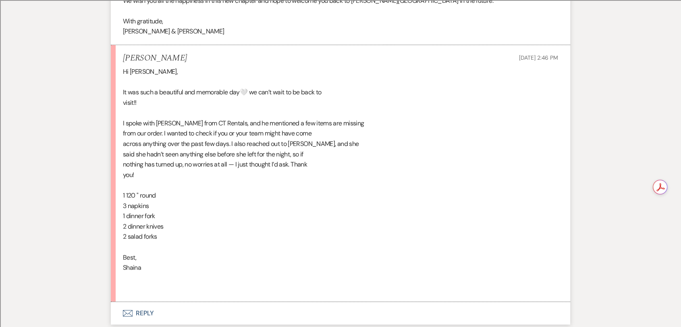
click at [462, 204] on div "Hi [PERSON_NAME], It was such a beautiful and memorable day🤍 we can’t wait to b…" at bounding box center [340, 179] width 435 height 227
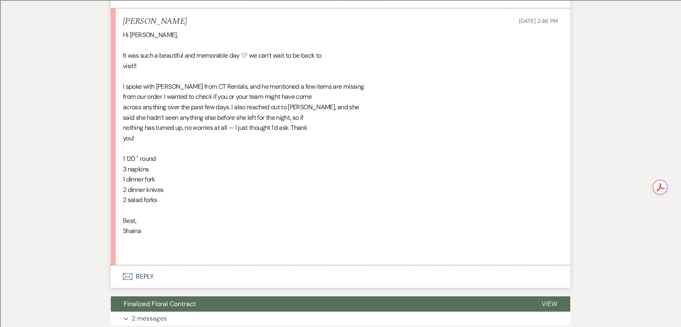
scroll to position [2590, 0]
